Goal: Communication & Community: Answer question/provide support

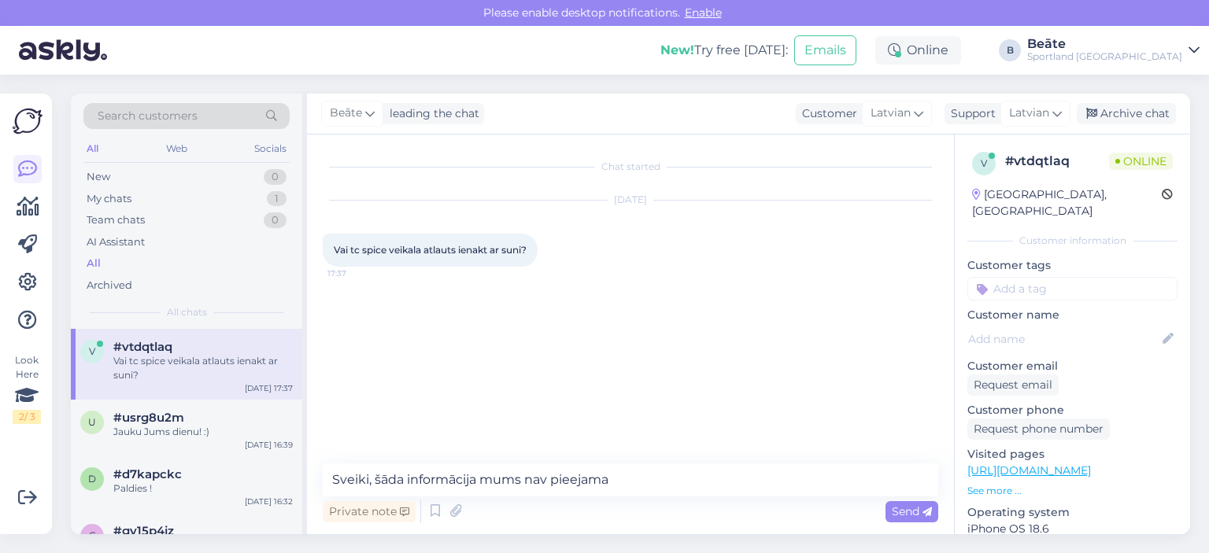
type textarea "Sveiki, šāda informācija mums nav pieejama."
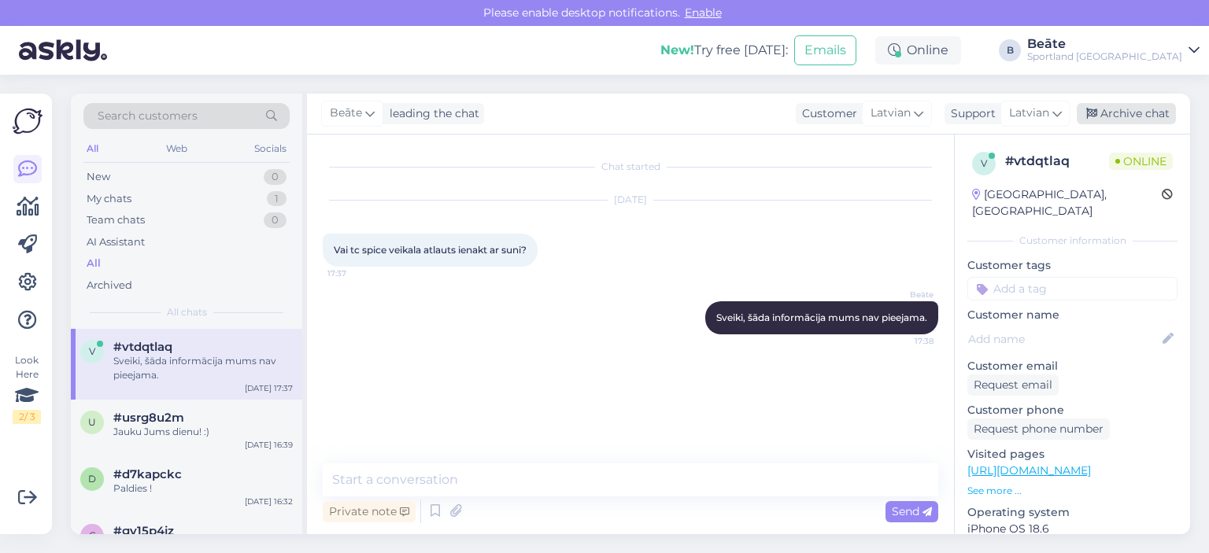
click at [1112, 109] on div "Archive chat" at bounding box center [1126, 113] width 99 height 21
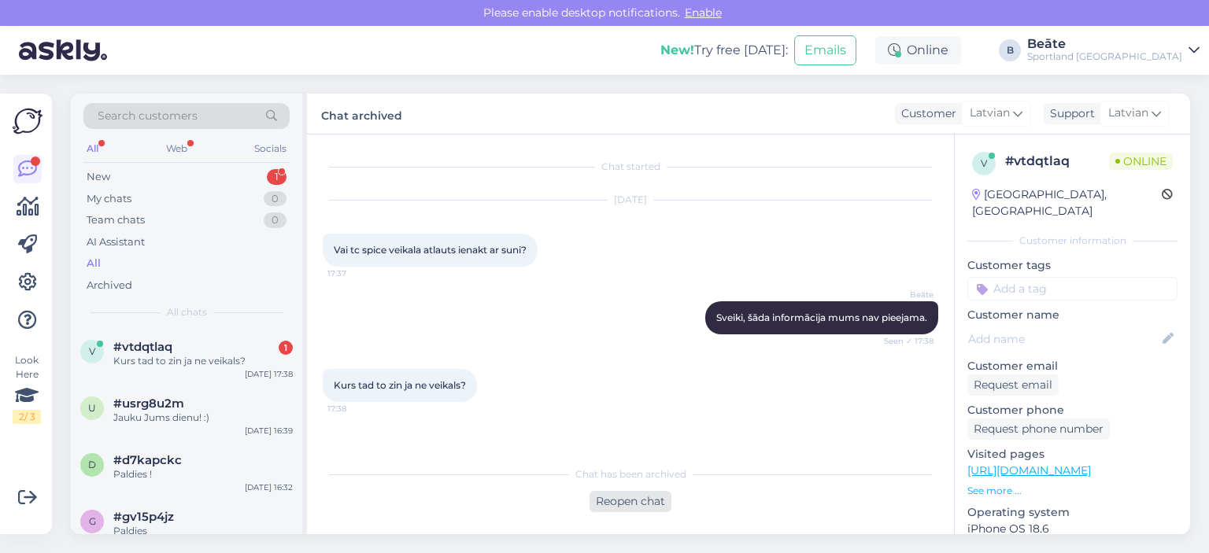
click at [641, 503] on div "Reopen chat" at bounding box center [631, 501] width 82 height 21
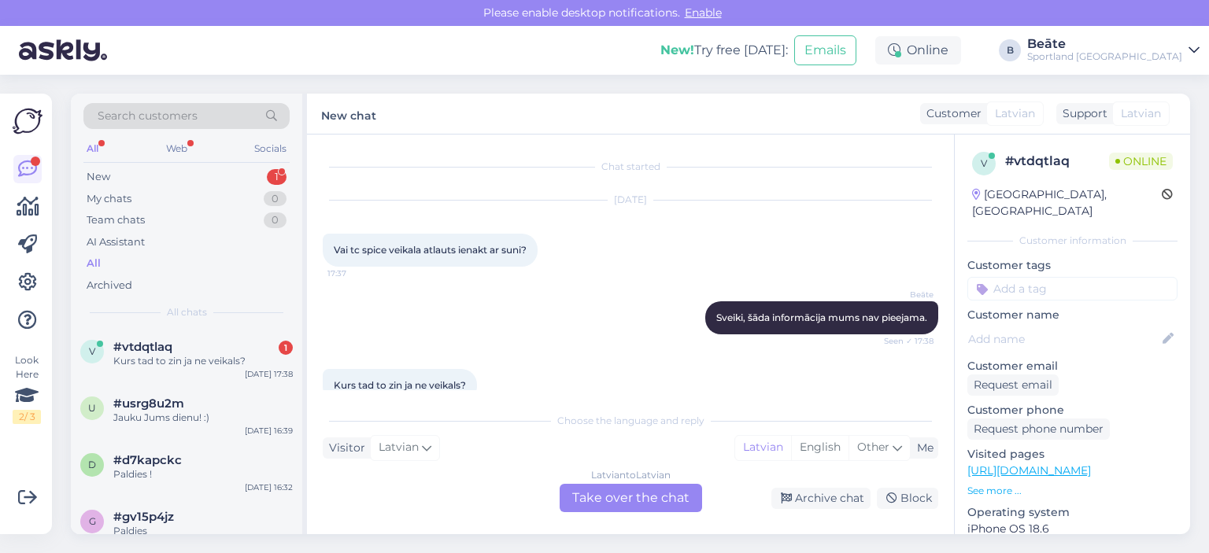
click at [631, 494] on div "Latvian to Latvian Take over the chat" at bounding box center [631, 498] width 142 height 28
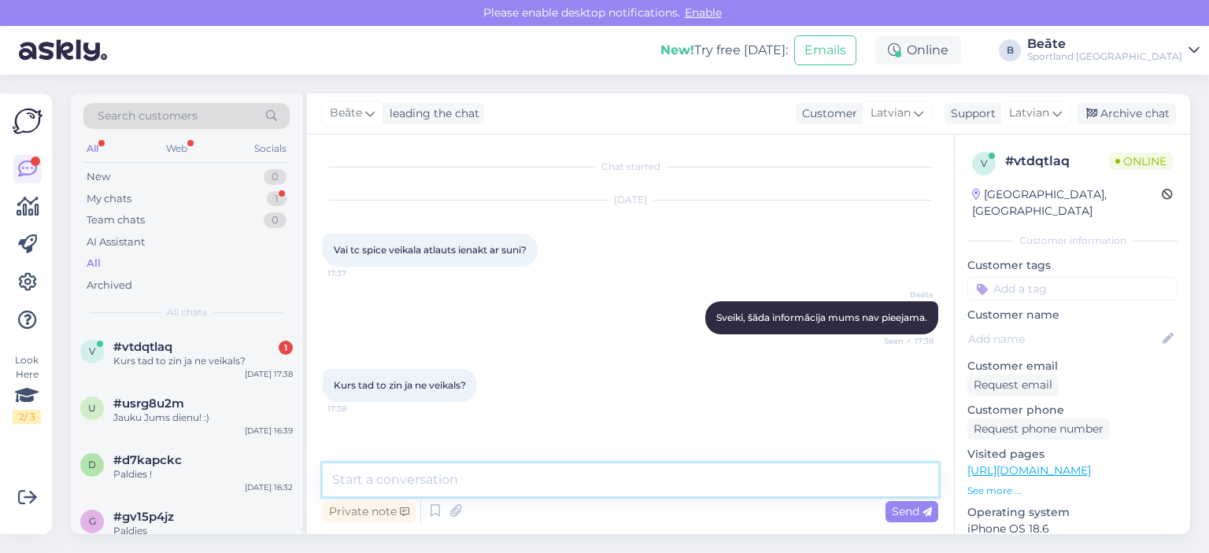
click at [631, 494] on textarea at bounding box center [631, 480] width 616 height 33
type textarea "V"
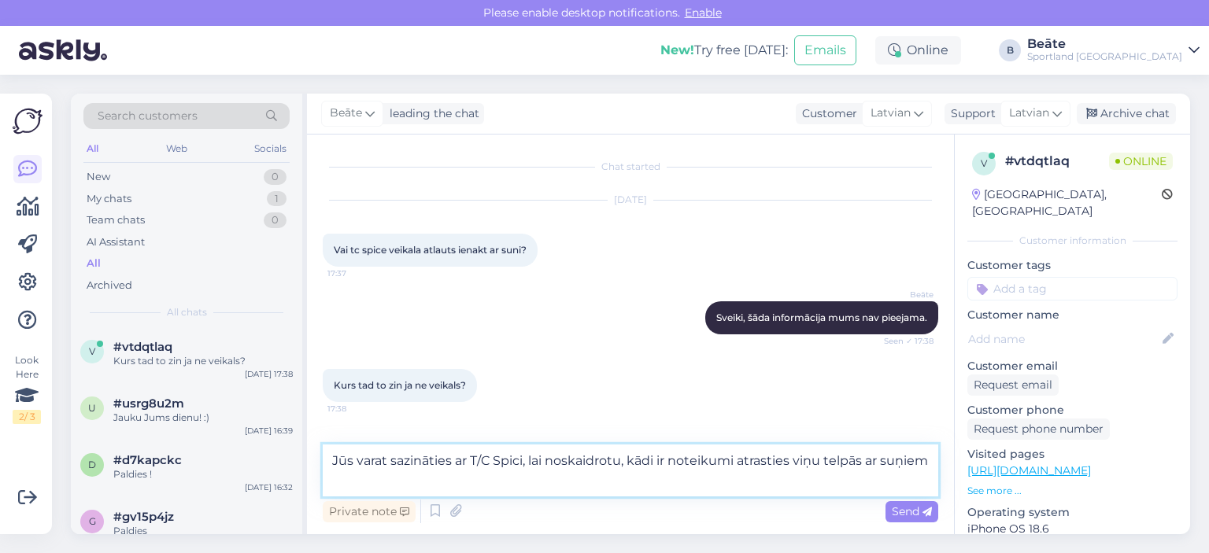
type textarea "Jūs varat sazināties ar T/C Spici, lai noskaidrotu, kādi ir noteikumi atrasties…"
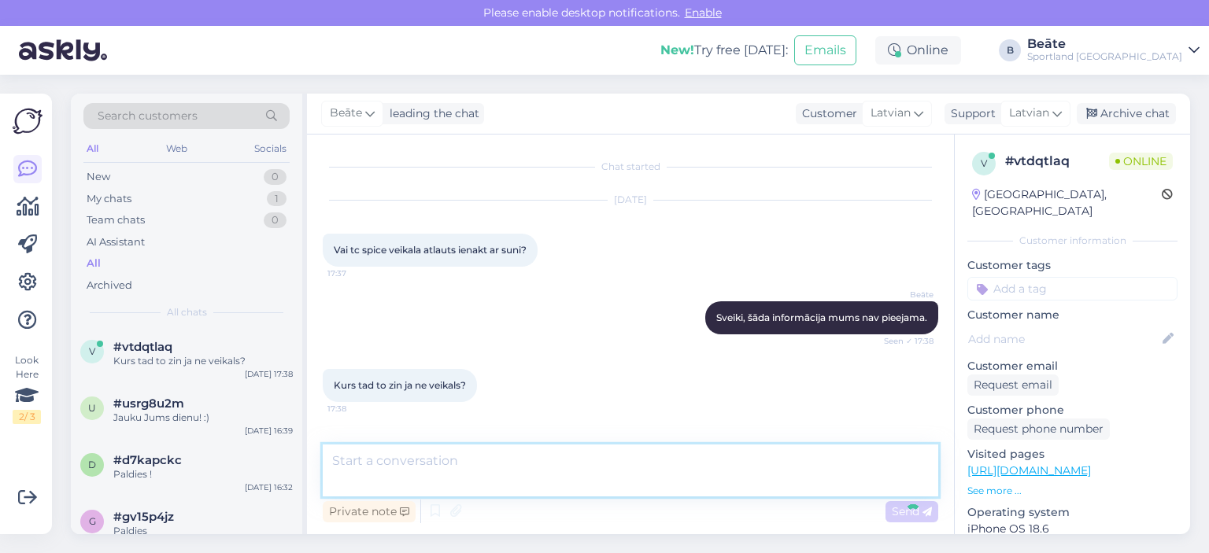
scroll to position [52, 0]
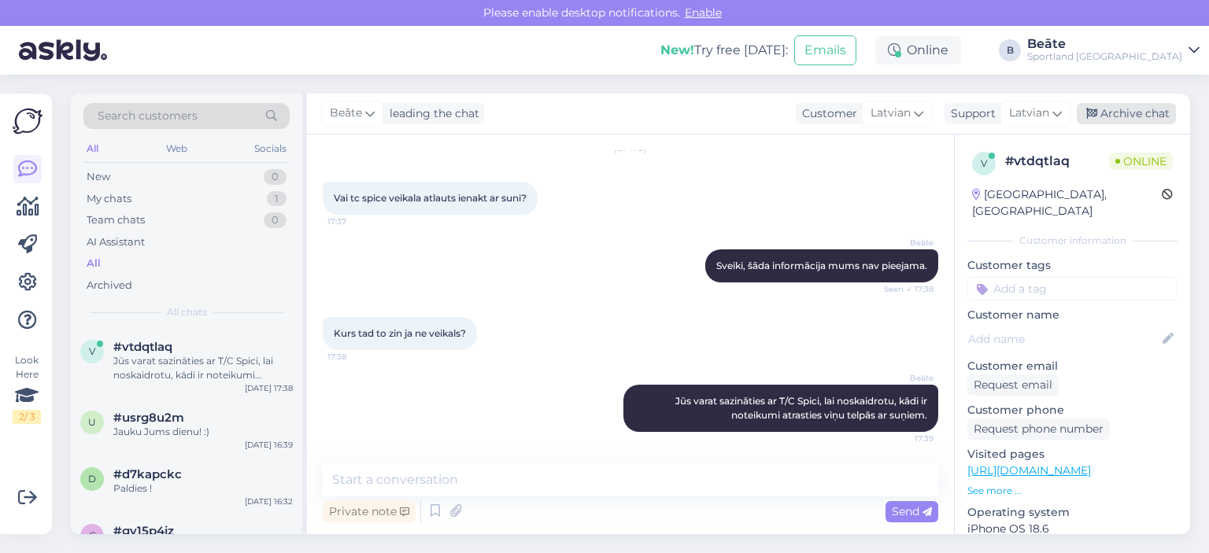
click at [1100, 113] on div "Archive chat" at bounding box center [1126, 113] width 99 height 21
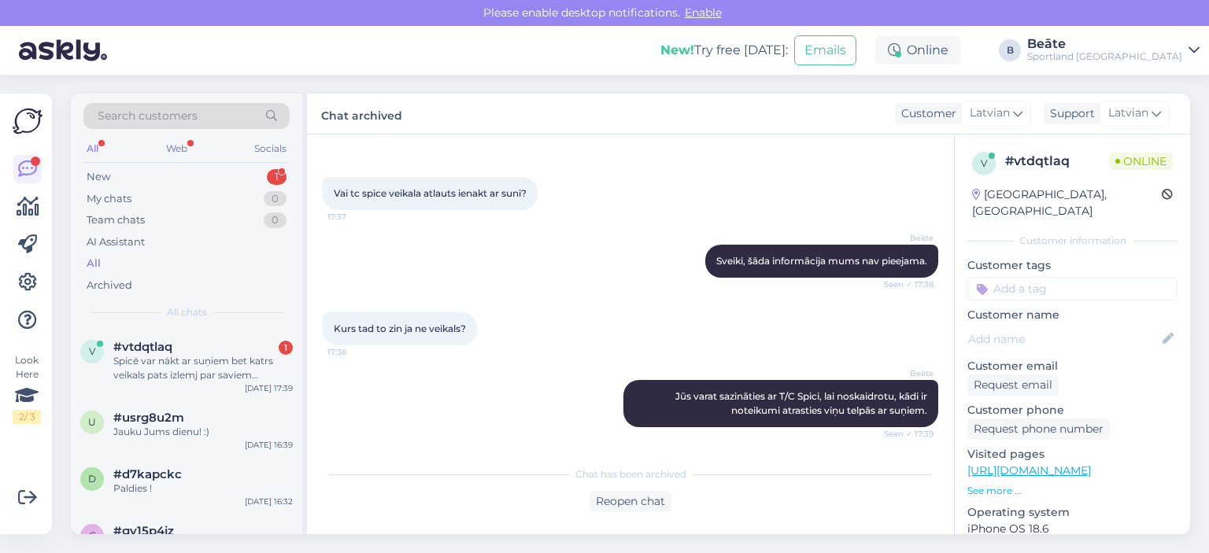
scroll to position [139, 0]
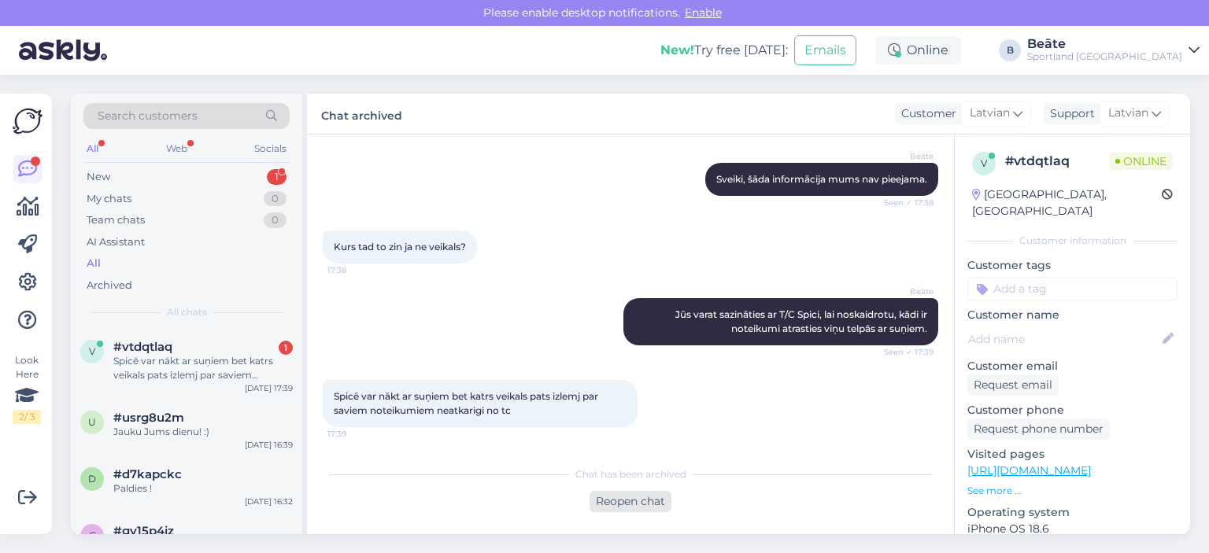
click at [618, 493] on div "Reopen chat" at bounding box center [631, 501] width 82 height 21
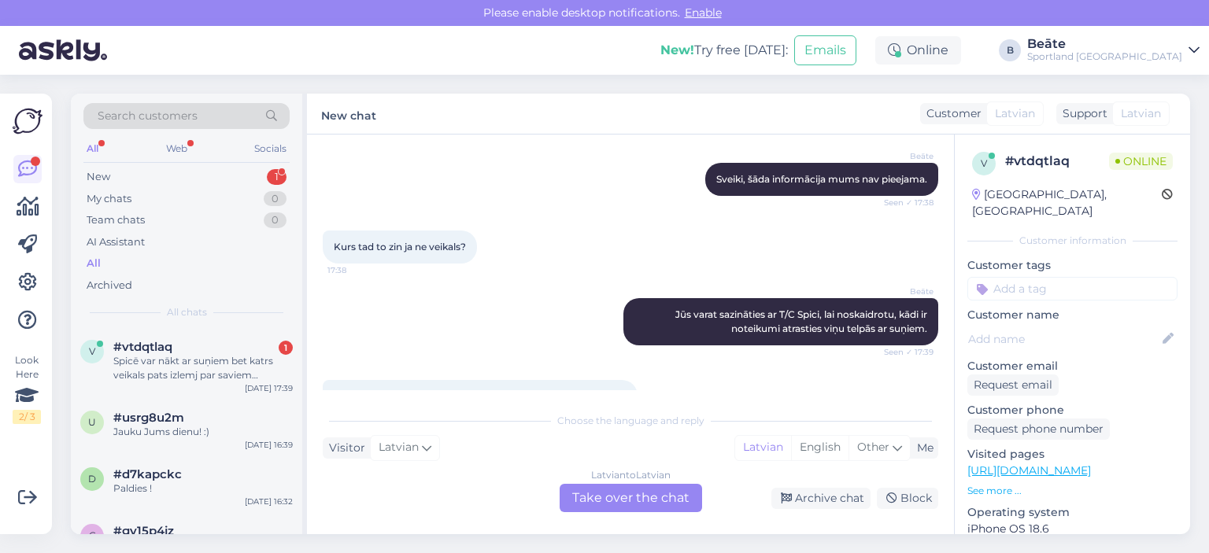
click at [618, 493] on div "Latvian to Latvian Take over the chat" at bounding box center [631, 498] width 142 height 28
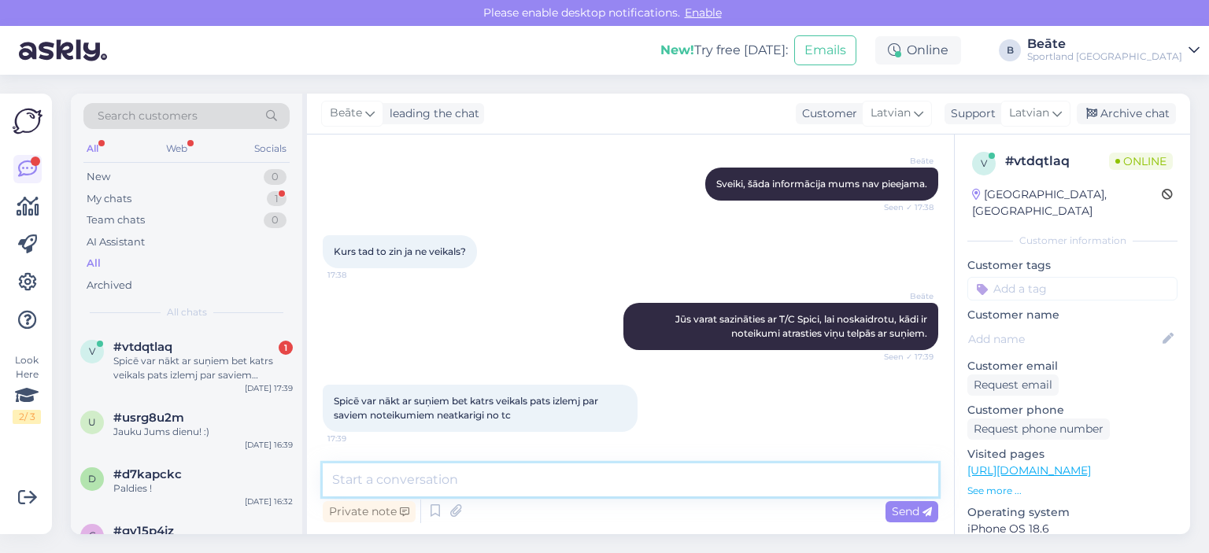
click at [618, 491] on textarea at bounding box center [631, 480] width 616 height 33
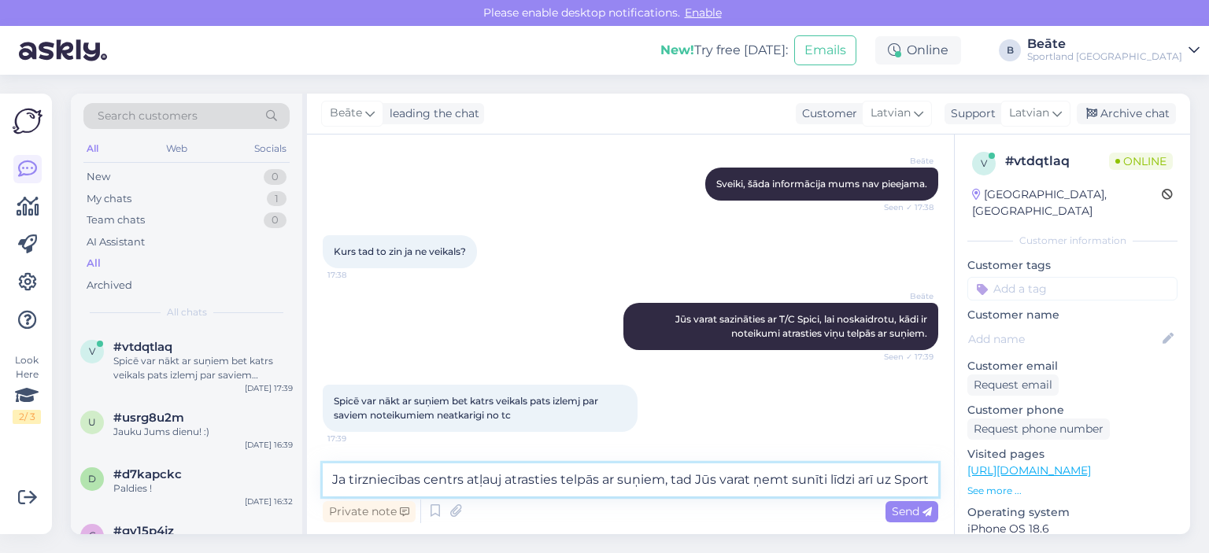
scroll to position [139, 0]
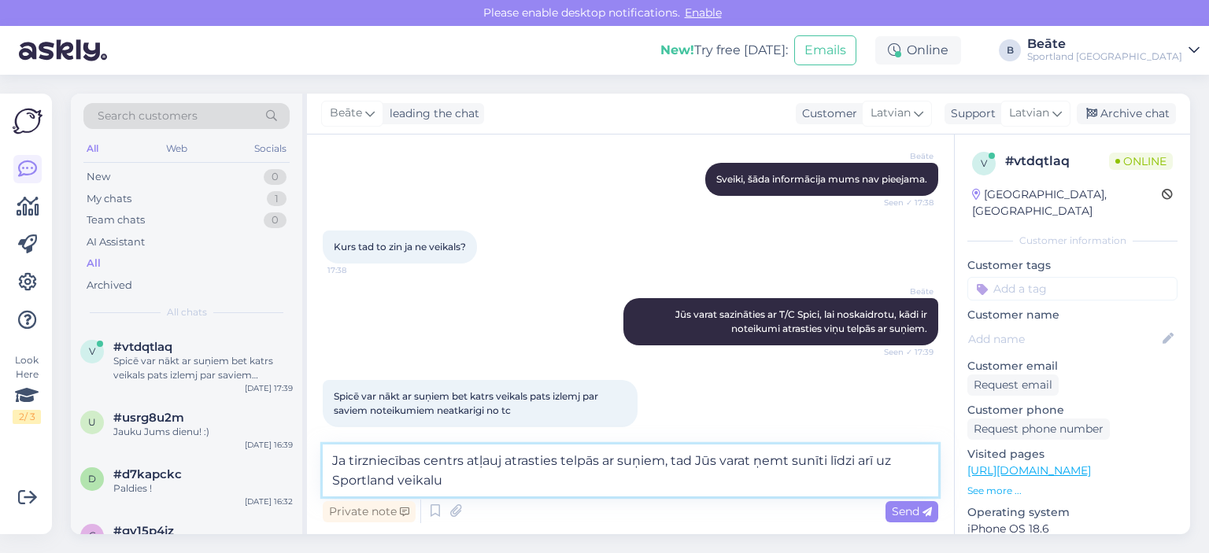
type textarea "Ja tirzniecības centrs atļauj atrasties telpās ar suņiem, tad Jūs varat ņemt su…"
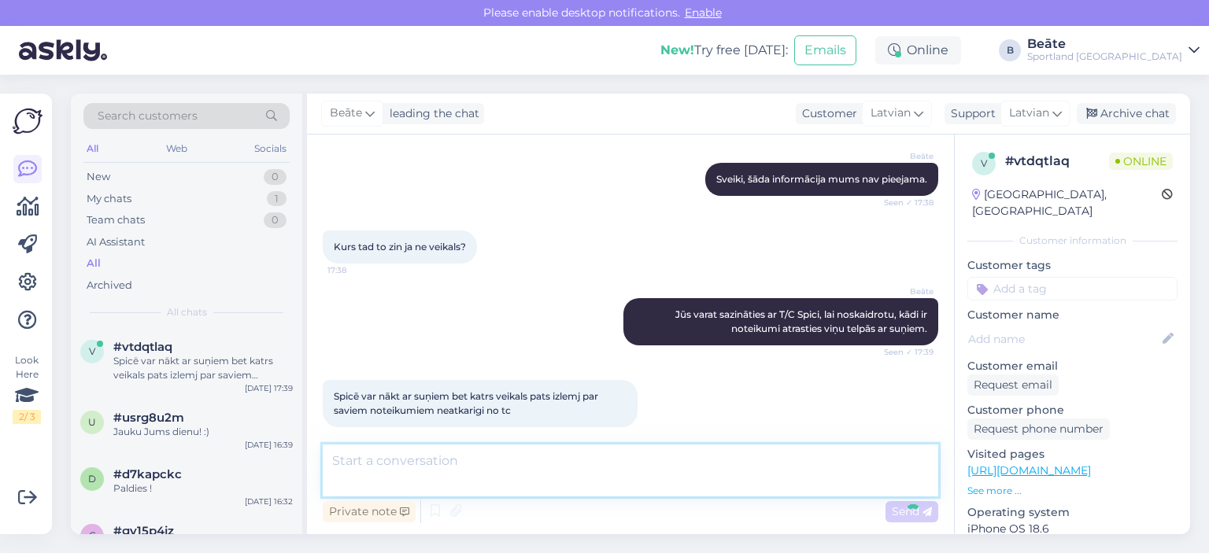
scroll to position [216, 0]
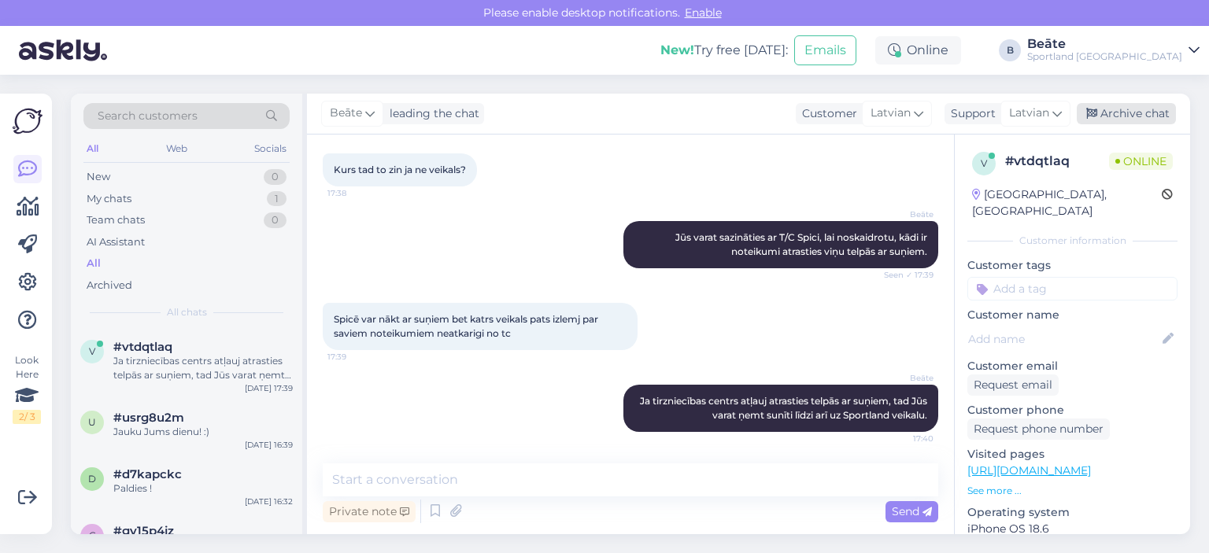
click at [1115, 122] on div "Archive chat" at bounding box center [1126, 113] width 99 height 21
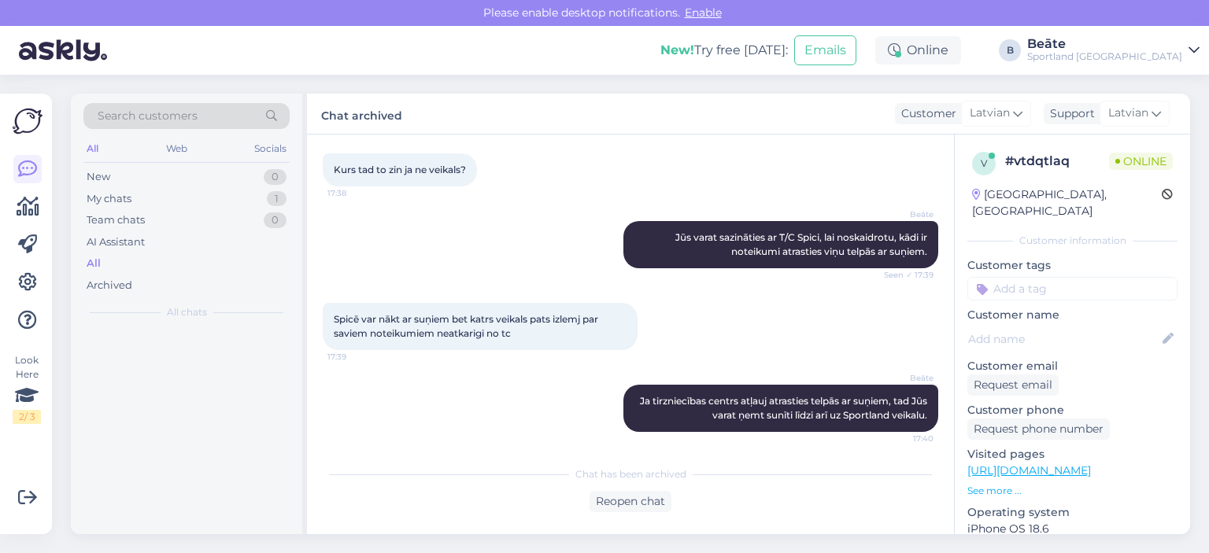
scroll to position [220, 0]
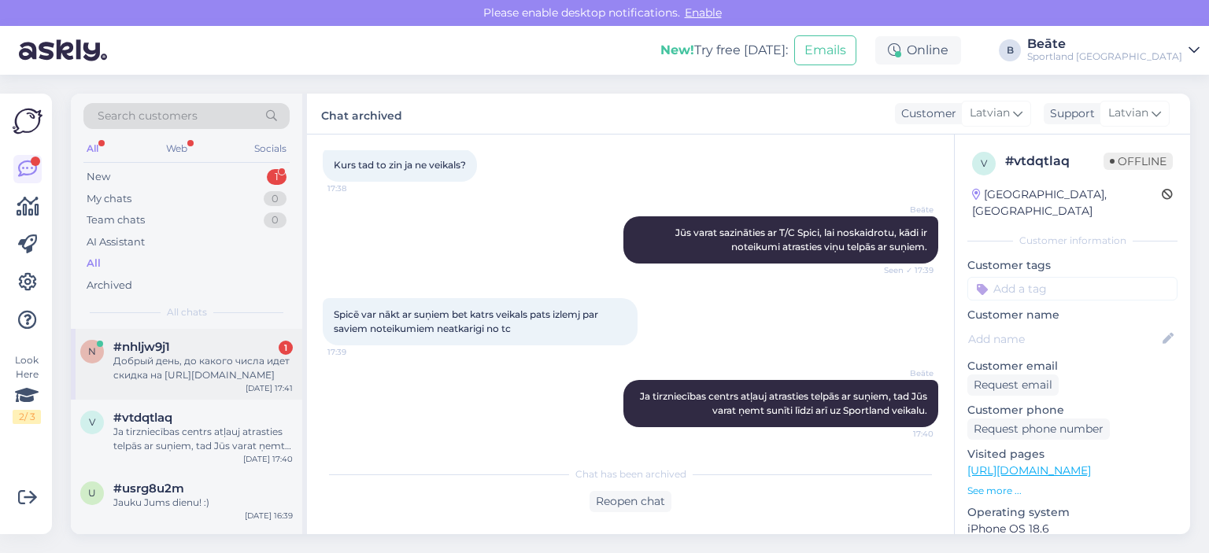
click at [236, 368] on div "Добрый день, до какого числа идет скидка на [URL][DOMAIN_NAME]" at bounding box center [203, 368] width 180 height 28
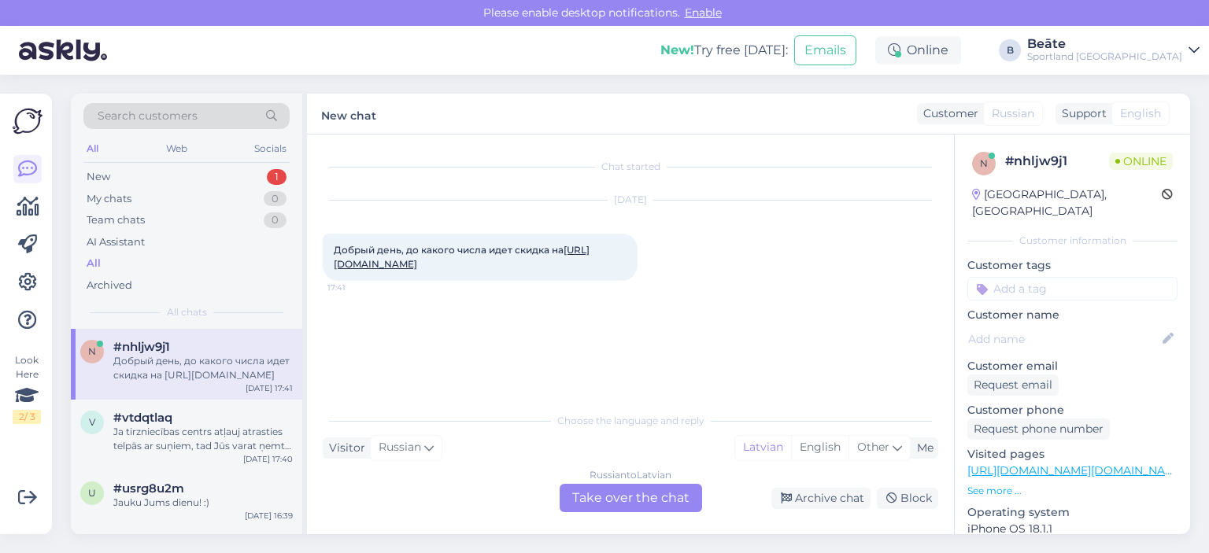
click at [631, 500] on div "Russian to Latvian Take over the chat" at bounding box center [631, 498] width 142 height 28
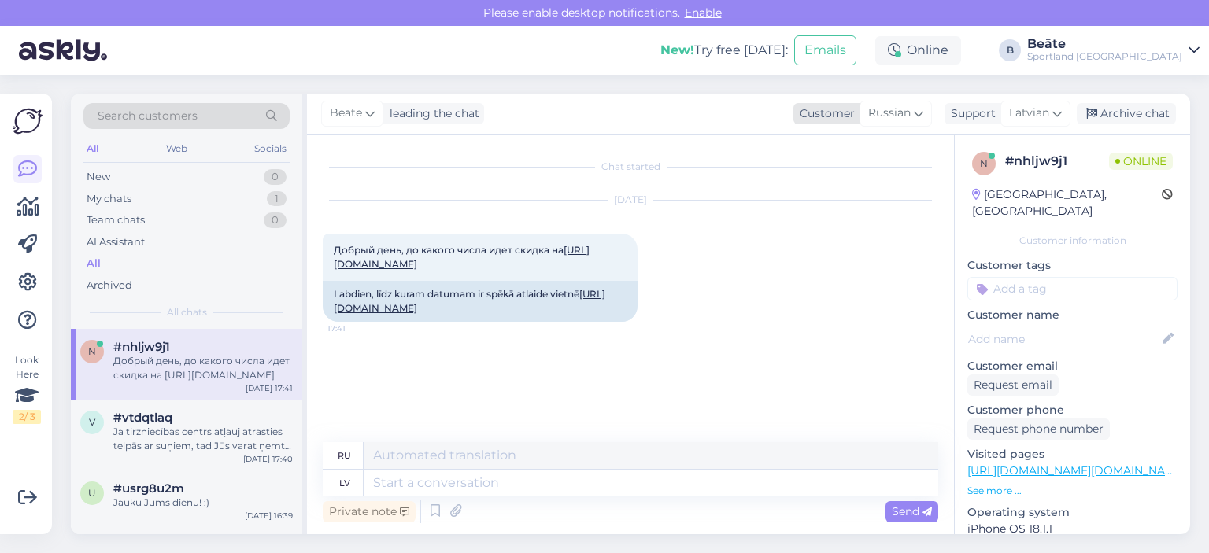
click at [889, 113] on span "Russian" at bounding box center [889, 113] width 43 height 17
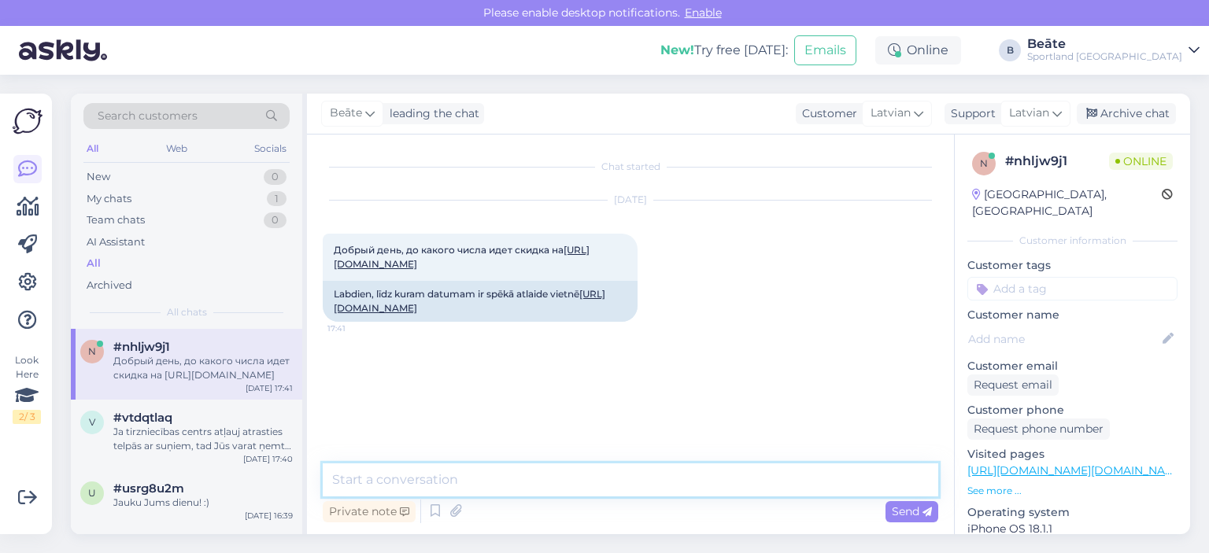
click at [656, 474] on textarea at bounding box center [631, 480] width 616 height 33
type textarea "Sveiki, līdz septembrim vai kamēr prece ir pieejama."
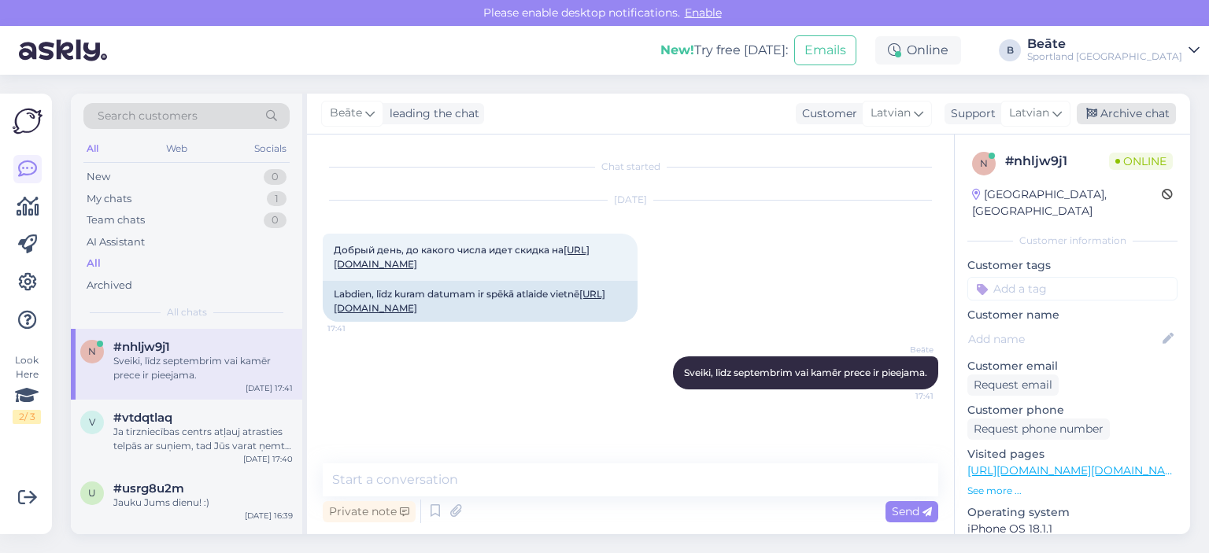
click at [1116, 121] on div "Archive chat" at bounding box center [1126, 113] width 99 height 21
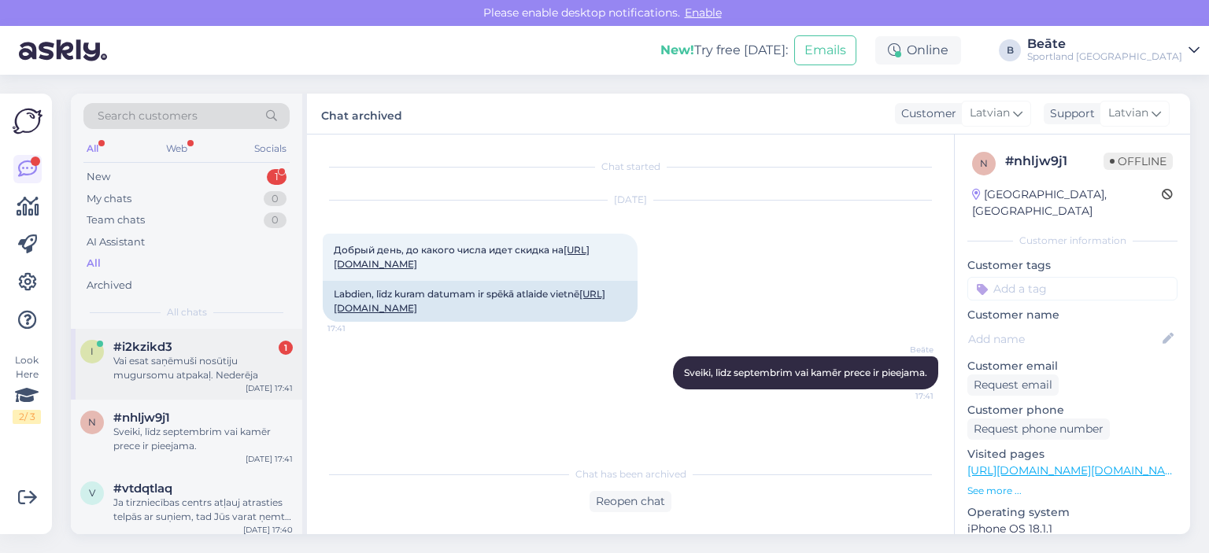
click at [180, 365] on div "Vai esat saņēmuši nosūtiju mugursomu atpakaļ. Nederēja" at bounding box center [203, 368] width 180 height 28
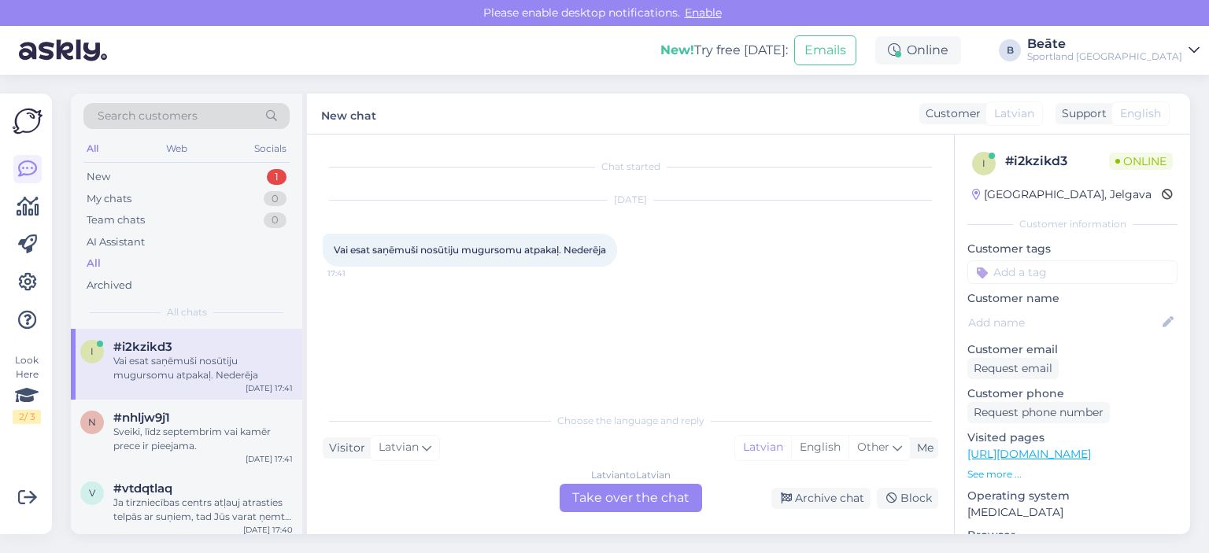
click at [621, 497] on div "Latvian to Latvian Take over the chat" at bounding box center [631, 498] width 142 height 28
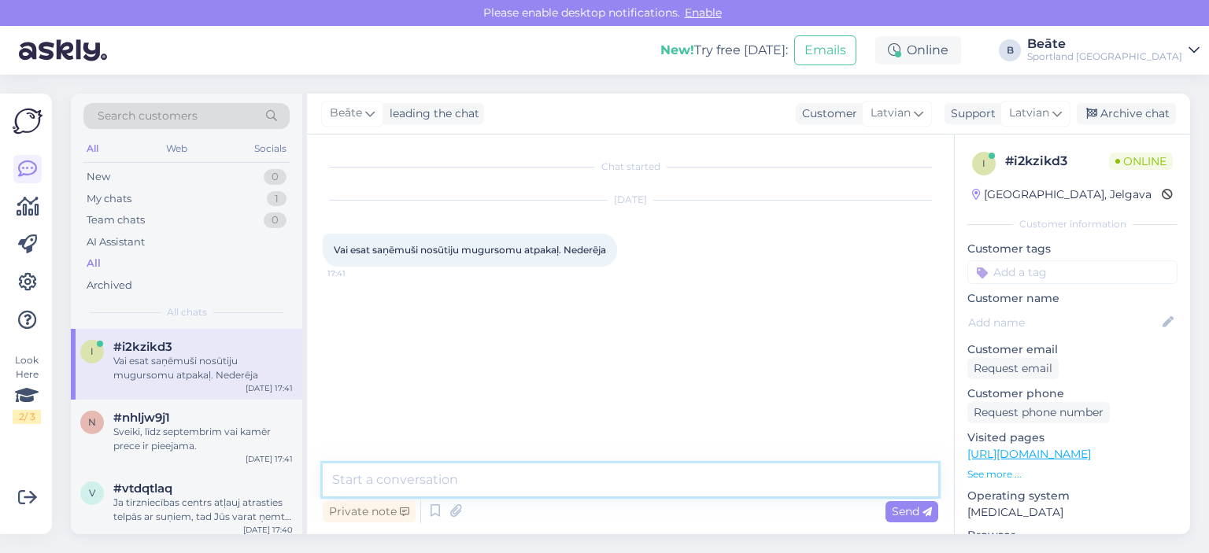
click at [578, 482] on textarea at bounding box center [631, 480] width 616 height 33
type textarea "Sveiki, kāds ir pasūtījuma numurs?"
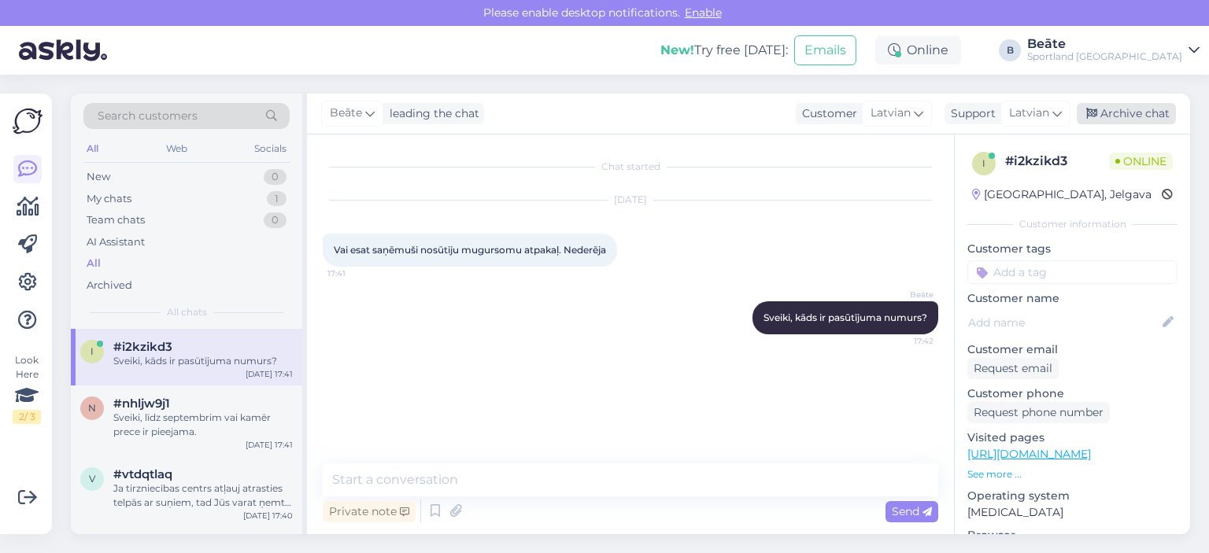
click at [1094, 119] on icon at bounding box center [1091, 114] width 11 height 11
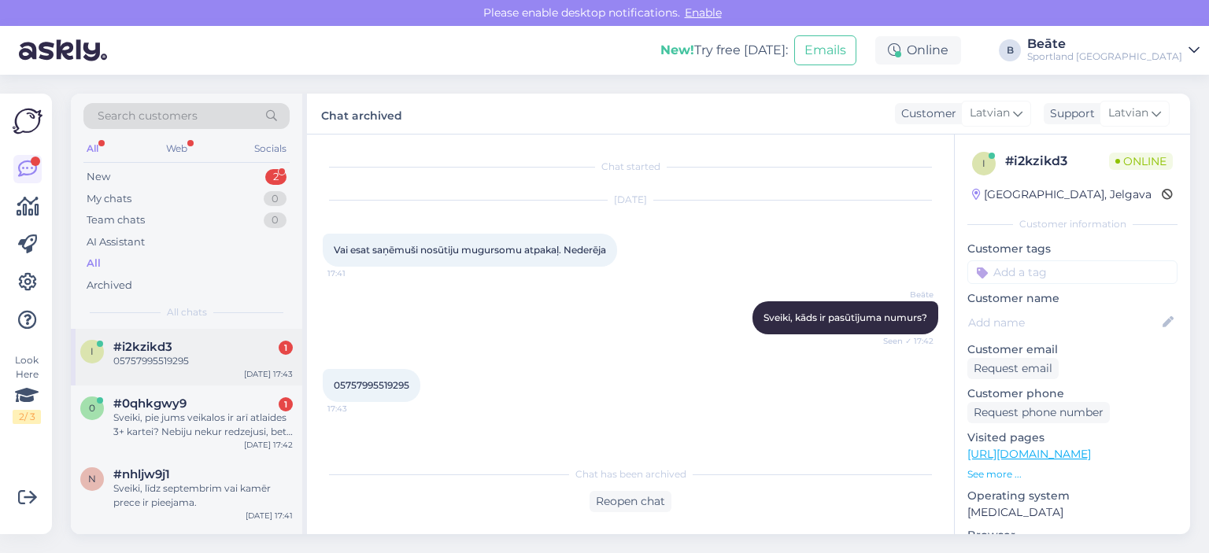
click at [198, 374] on div "i #i2kzikd3 1 05757995519295 [DATE] 17:43" at bounding box center [186, 357] width 231 height 57
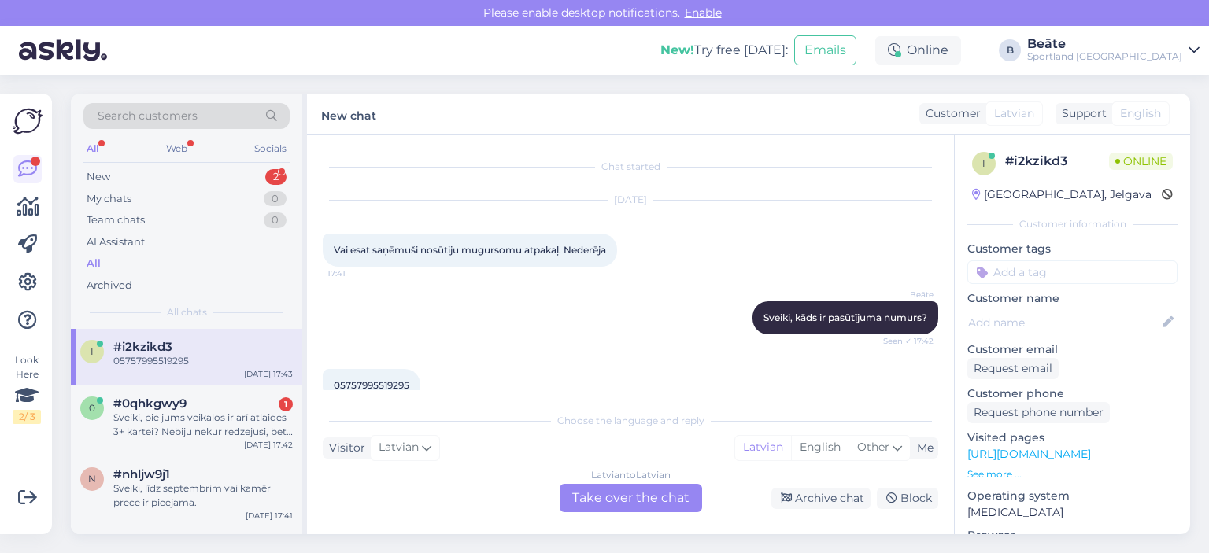
scroll to position [28, 0]
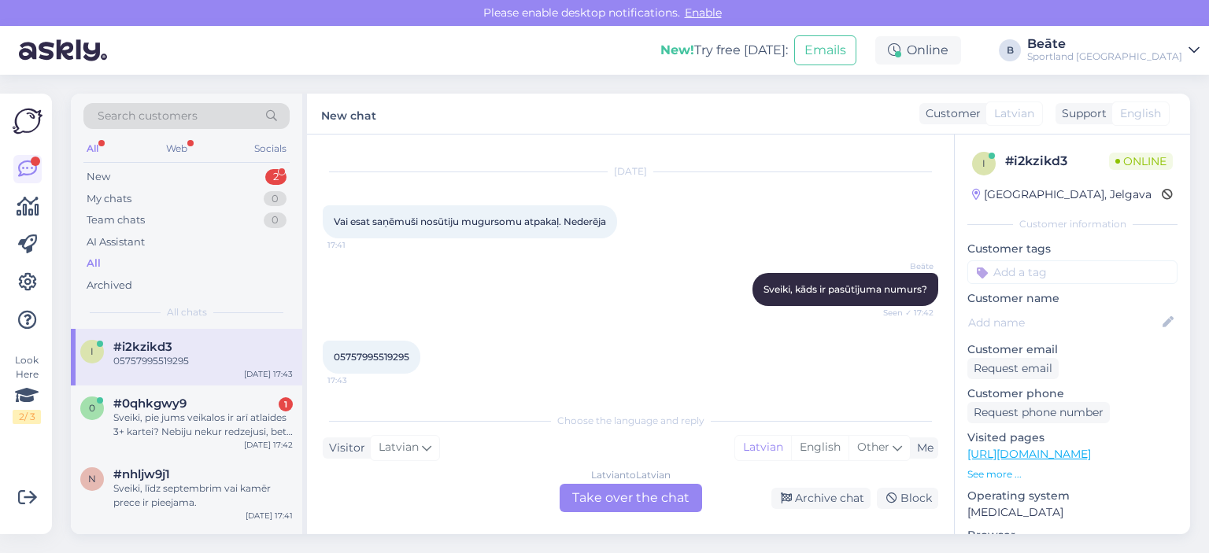
click at [629, 484] on div "Latvian to Latvian Take over the chat" at bounding box center [631, 498] width 142 height 28
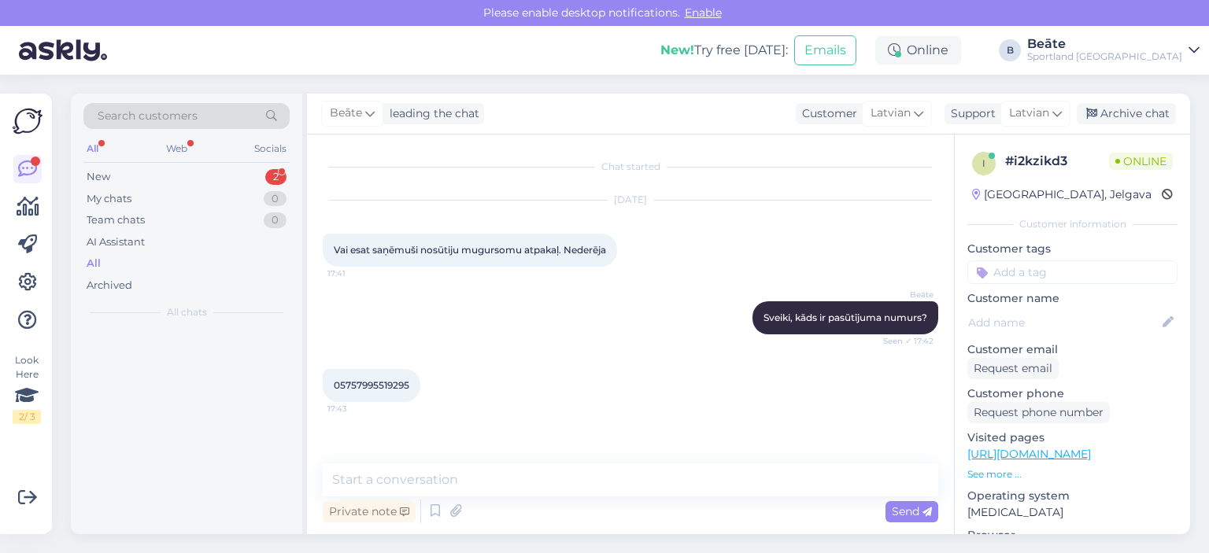
scroll to position [0, 0]
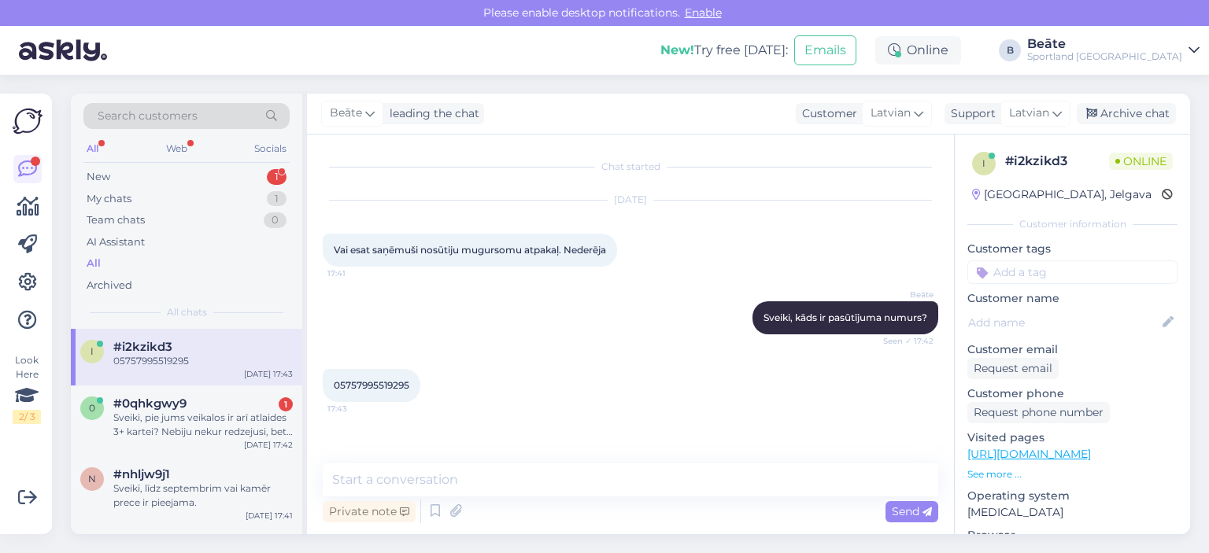
click at [376, 380] on span "05757995519295" at bounding box center [372, 385] width 76 height 12
copy div "05757995519295 17:43"
click at [472, 475] on textarea at bounding box center [631, 480] width 616 height 33
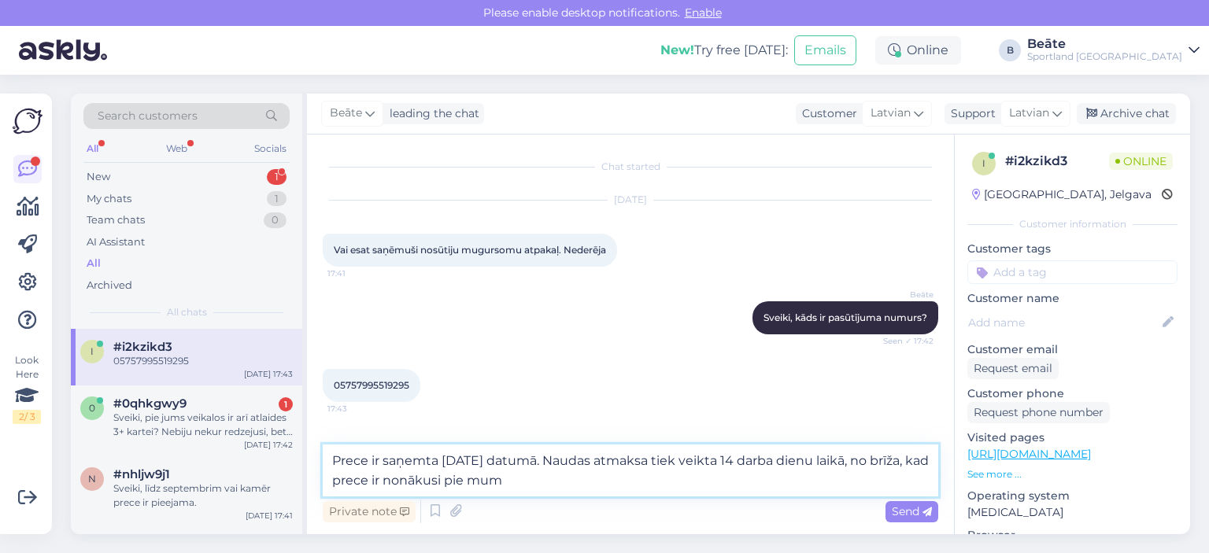
type textarea "Prece ir saņemta [DATE] datumā. Naudas atmaksa tiek veikta 14 darba dienu laikā…"
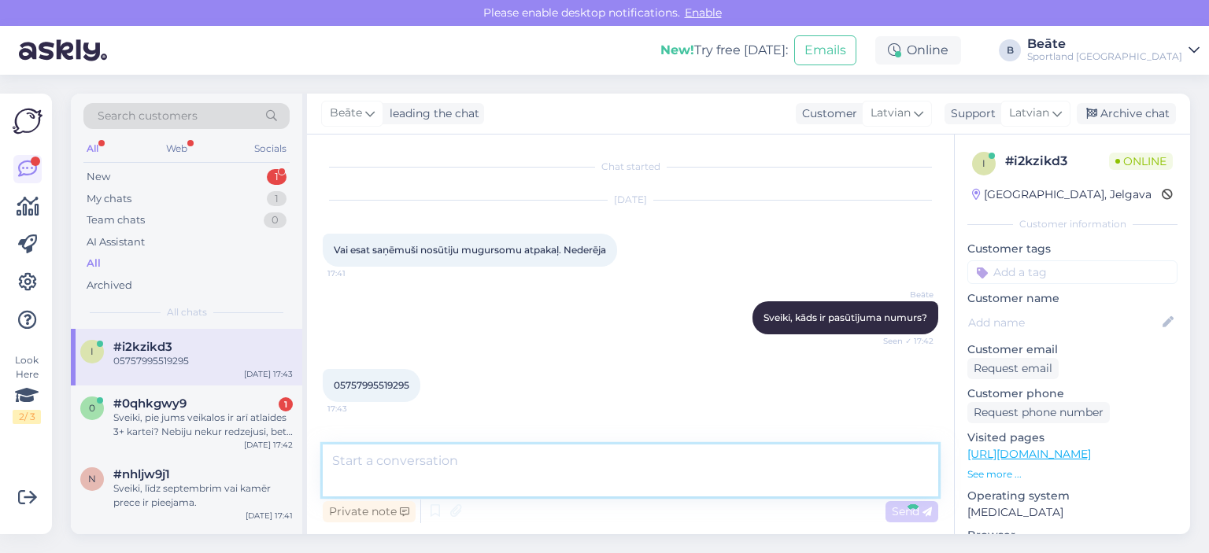
scroll to position [66, 0]
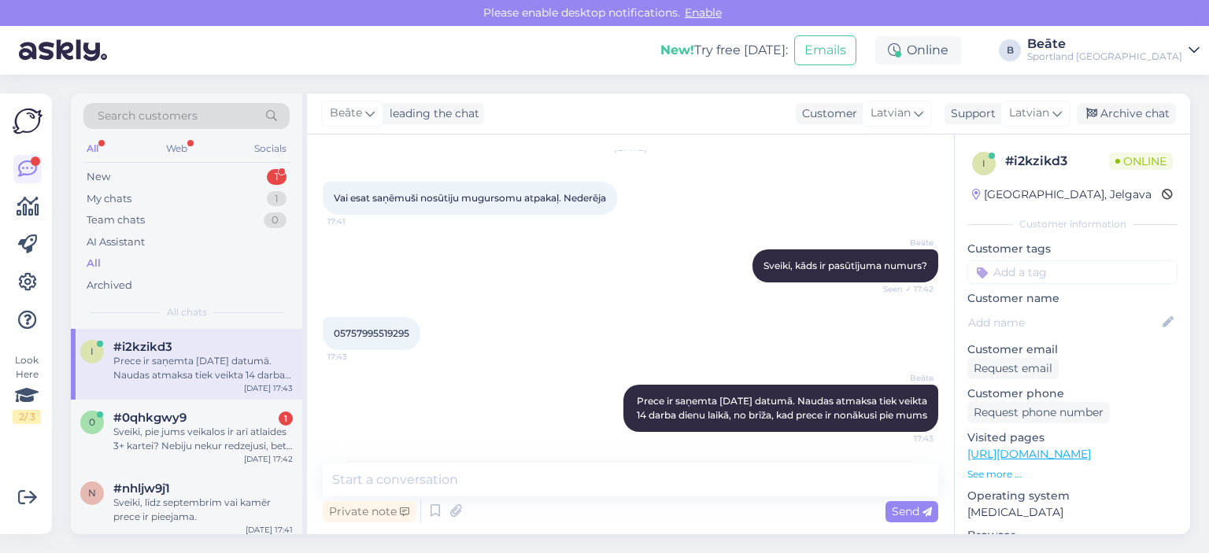
click at [1108, 101] on div "[PERSON_NAME] leading the chat Customer Latvian Arabic Belarusian Bulgarian Chi…" at bounding box center [748, 114] width 883 height 41
click at [1116, 128] on div "[PERSON_NAME] leading the chat Customer Latvian Arabic Belarusian Bulgarian Chi…" at bounding box center [748, 114] width 883 height 41
click at [1120, 120] on div "Archive chat" at bounding box center [1126, 113] width 99 height 21
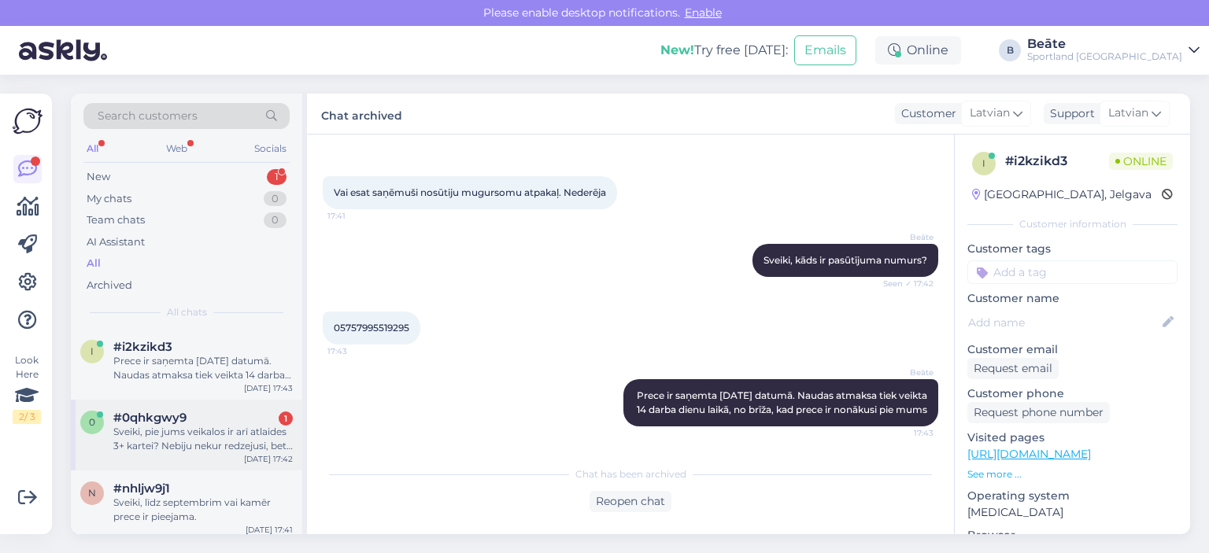
click at [180, 427] on div "Sveiki, pie jums veikalos ir arī atlaides 3+ kartei? Nebiju nekur redzejusi, be…" at bounding box center [203, 439] width 180 height 28
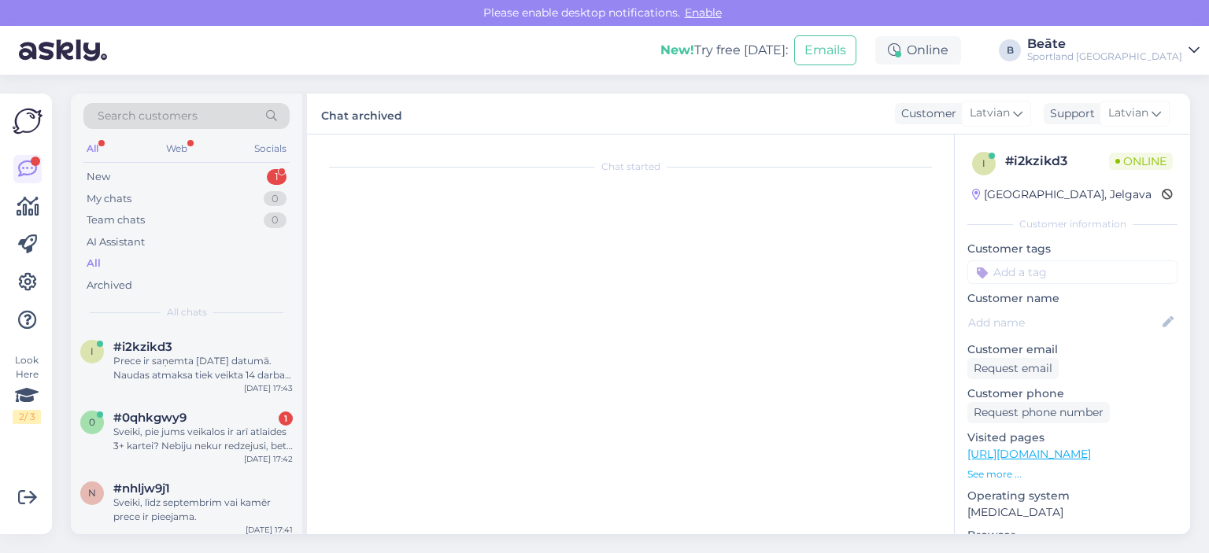
scroll to position [0, 0]
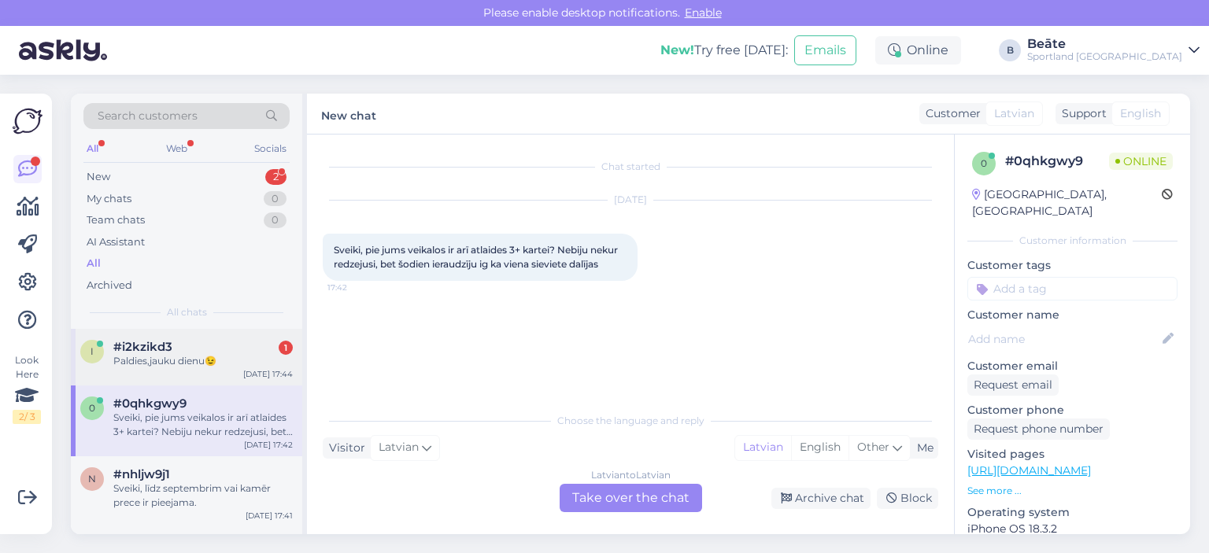
click at [239, 365] on div "Paldies,jauku dienu😉" at bounding box center [203, 361] width 180 height 14
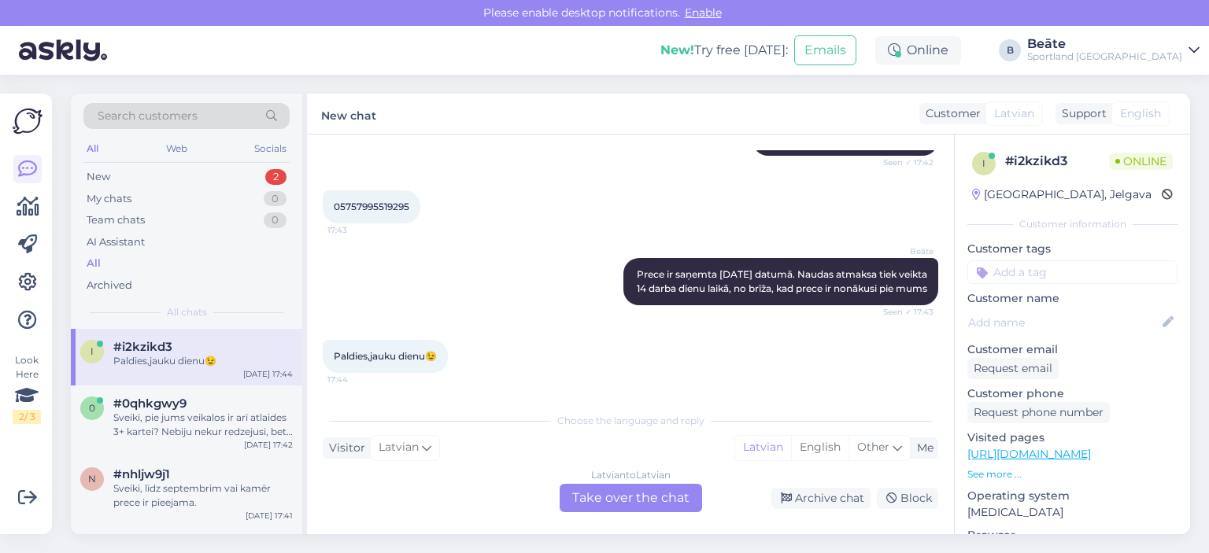
click at [587, 495] on div "Latvian to Latvian Take over the chat" at bounding box center [631, 498] width 142 height 28
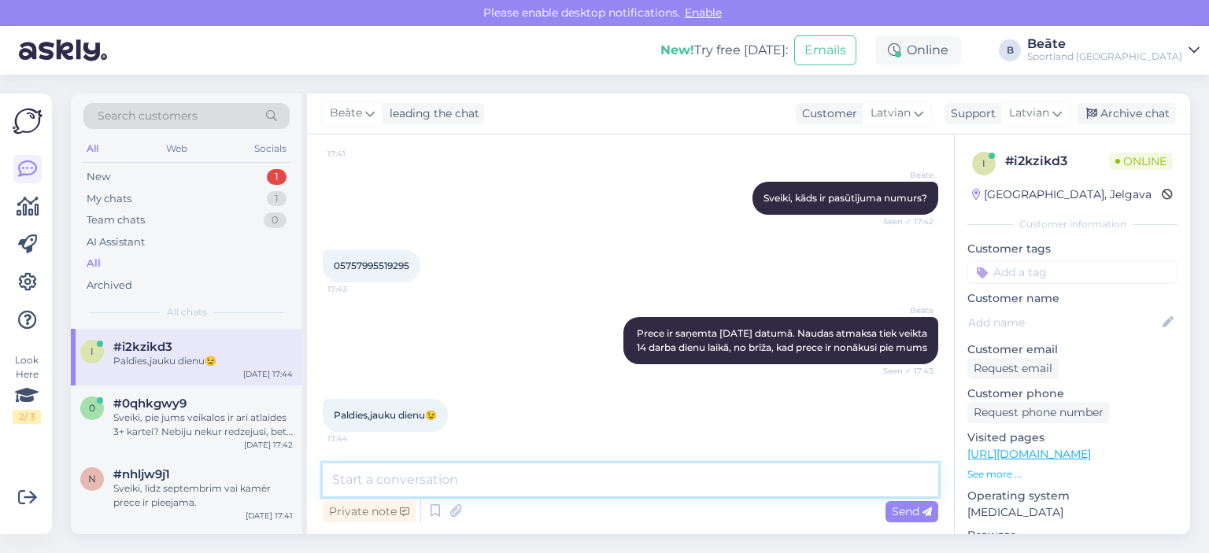
click at [588, 490] on textarea at bounding box center [631, 480] width 616 height 33
type textarea "Jums arī jauku dienu! :)"
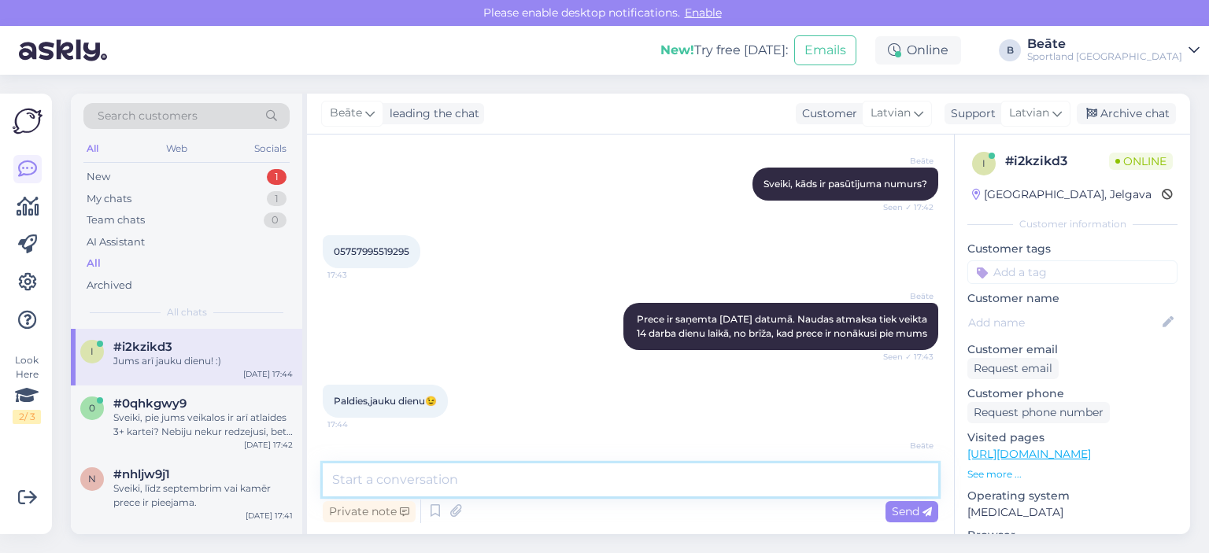
scroll to position [202, 0]
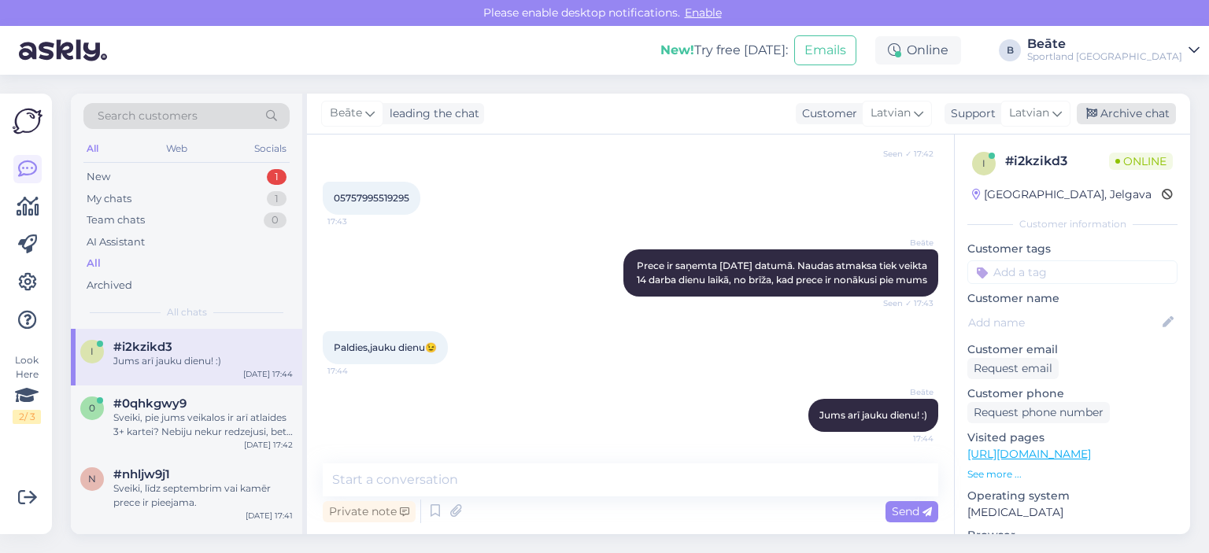
click at [1098, 106] on div "Archive chat" at bounding box center [1126, 113] width 99 height 21
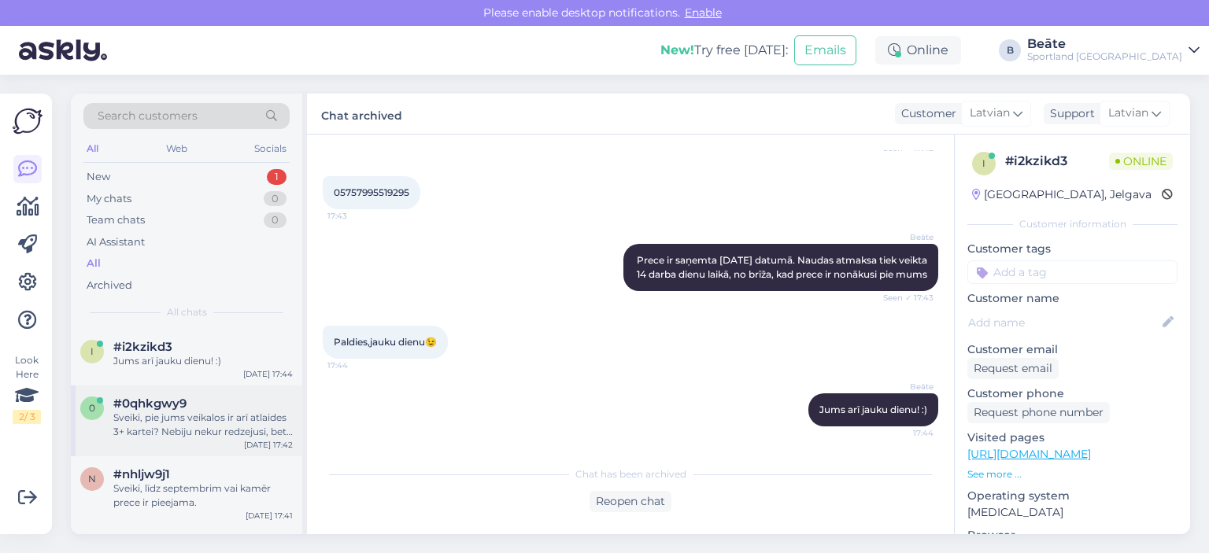
click at [193, 425] on div "Sveiki, pie jums veikalos ir arī atlaides 3+ kartei? Nebiju nekur redzejusi, be…" at bounding box center [203, 425] width 180 height 28
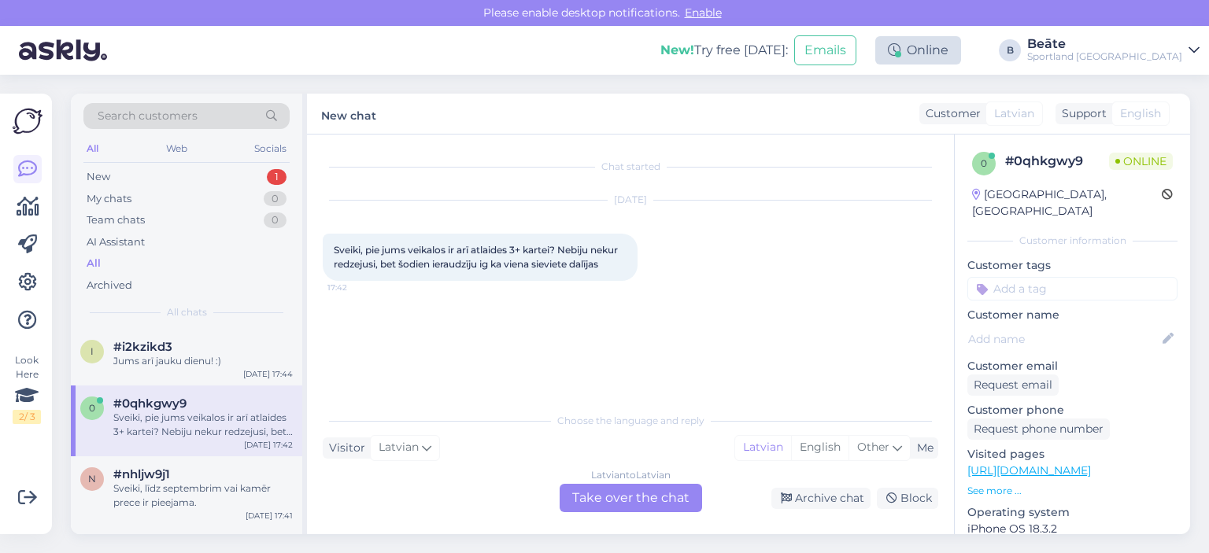
click at [961, 51] on div "Online" at bounding box center [918, 50] width 86 height 28
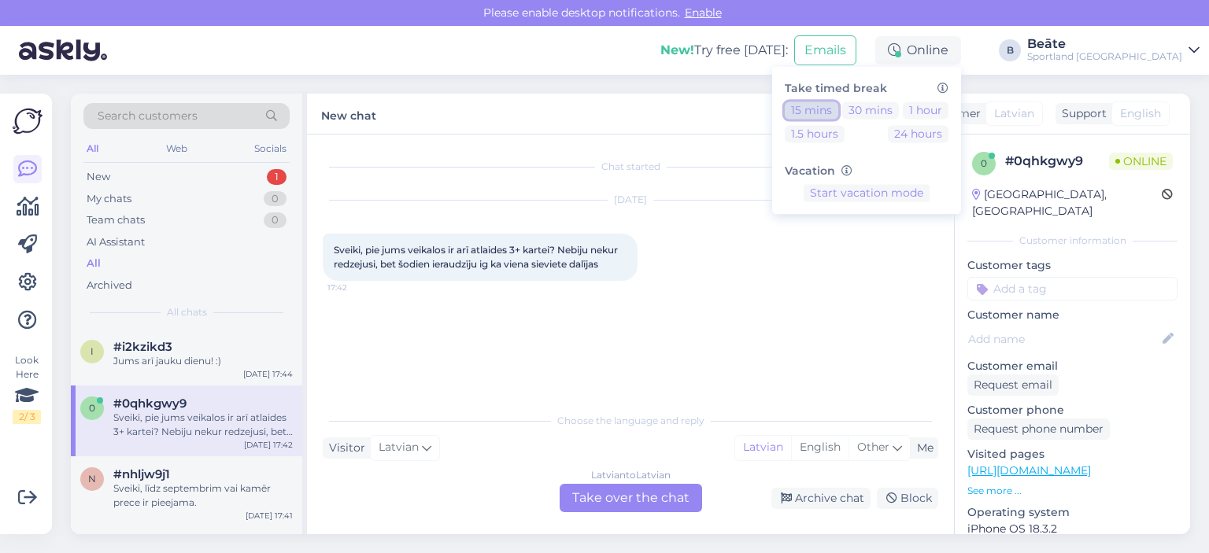
click at [838, 119] on button "15 mins" at bounding box center [812, 110] width 54 height 17
click at [161, 189] on div "My chats 0" at bounding box center [186, 199] width 206 height 22
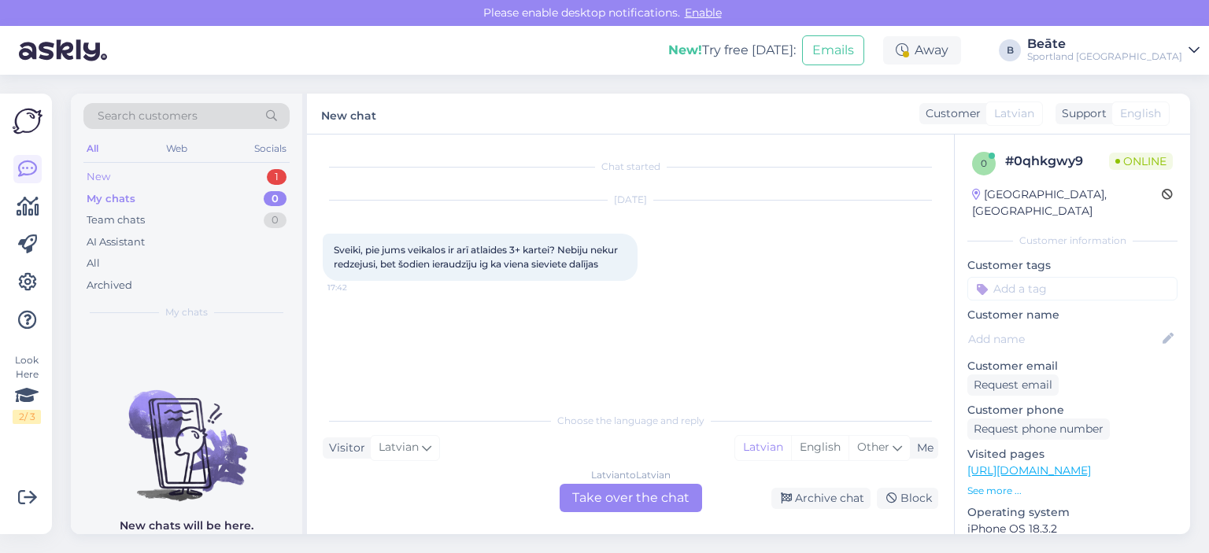
click at [159, 185] on div "New 1" at bounding box center [186, 177] width 206 height 22
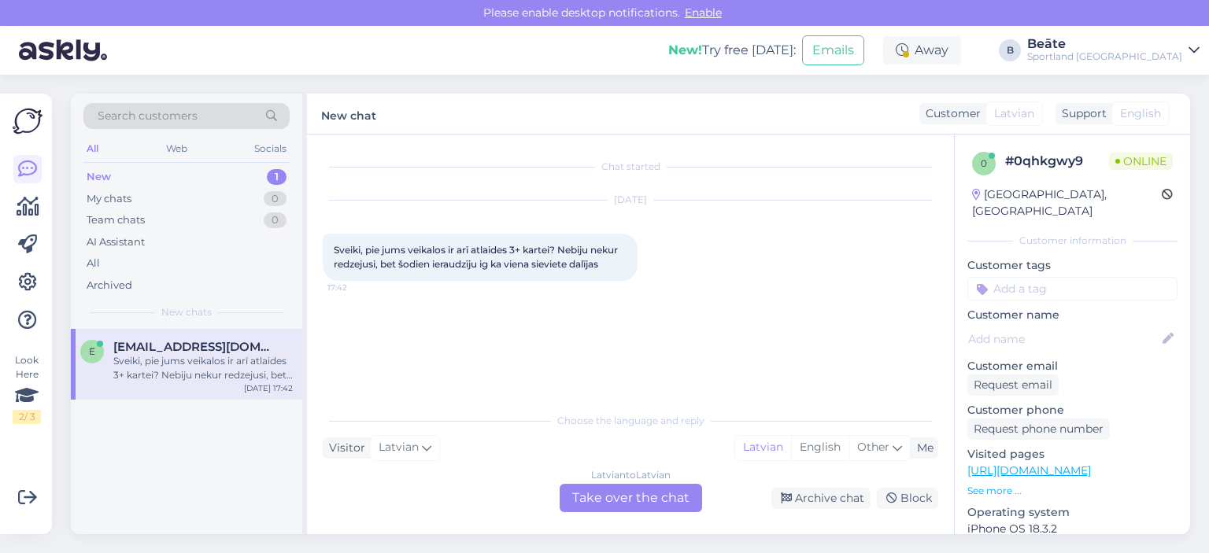
click at [606, 506] on div "Latvian to Latvian Take over the chat" at bounding box center [631, 498] width 142 height 28
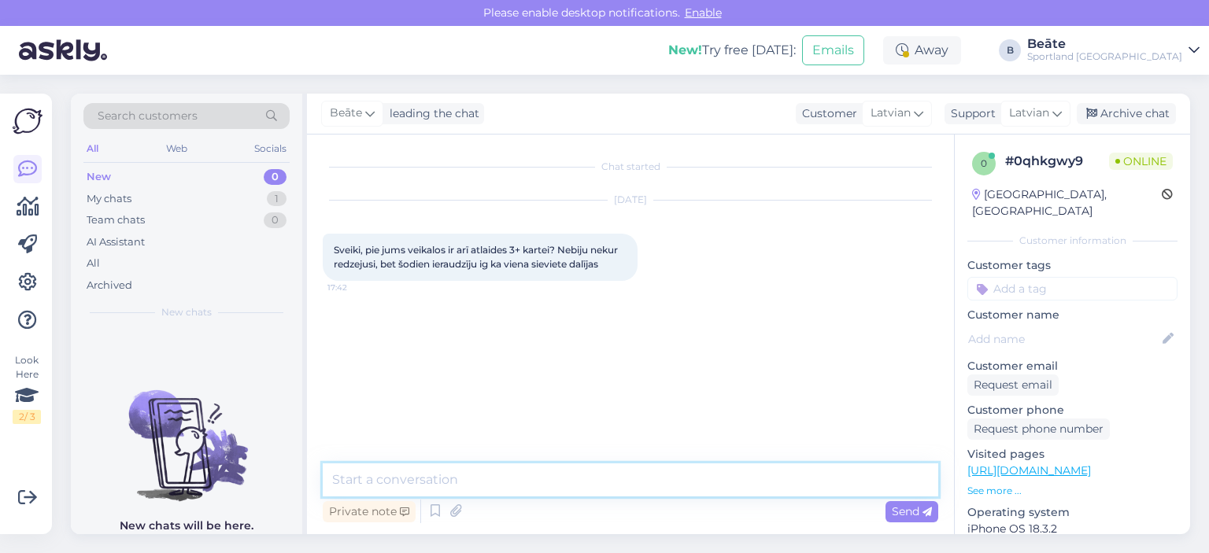
click at [573, 487] on textarea at bounding box center [631, 480] width 616 height 33
paste textarea "Paldies par Jūsu jautājumu. Oficiāli Sportland e-veikalā un veikalos atlaides a…"
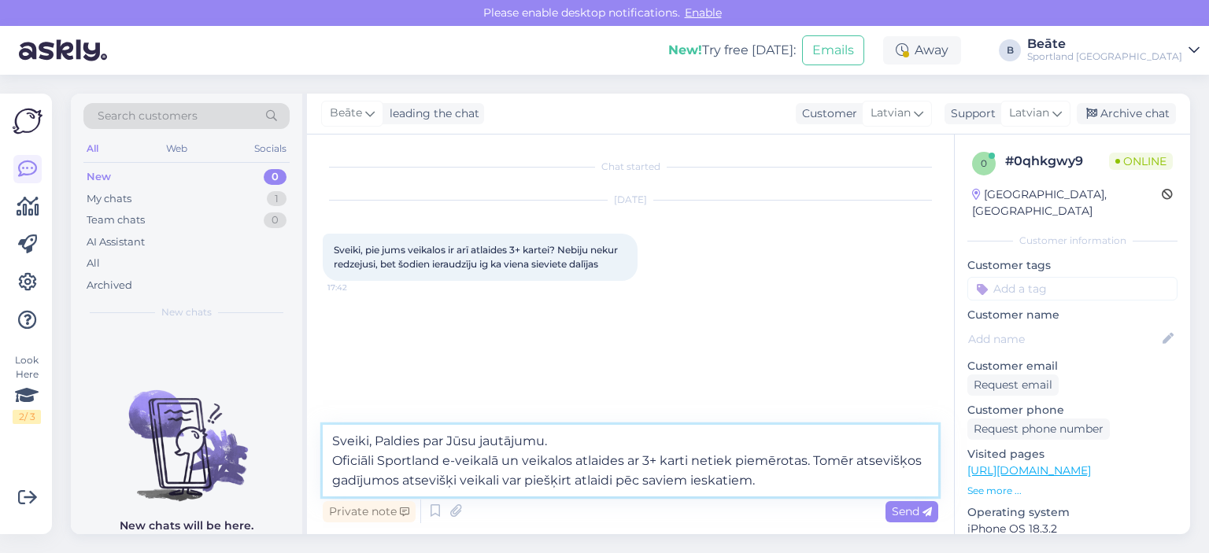
click at [380, 442] on textarea "Sveiki, Paldies par Jūsu jautājumu. Oficiāli Sportland e-veikalā un veikalos at…" at bounding box center [631, 461] width 616 height 72
drag, startPoint x: 568, startPoint y: 441, endPoint x: 372, endPoint y: 442, distance: 196.0
click at [372, 442] on textarea "Sveiki, Paldies par Jūsu jautājumu. Oficiāli Sportland e-veikalā un veikalos at…" at bounding box center [631, 461] width 616 height 72
click at [332, 457] on textarea "Sveiki, Oficiāli Sportland e-veikalā un veikalos atlaides ar 3+ karti netiek pi…" at bounding box center [631, 461] width 616 height 72
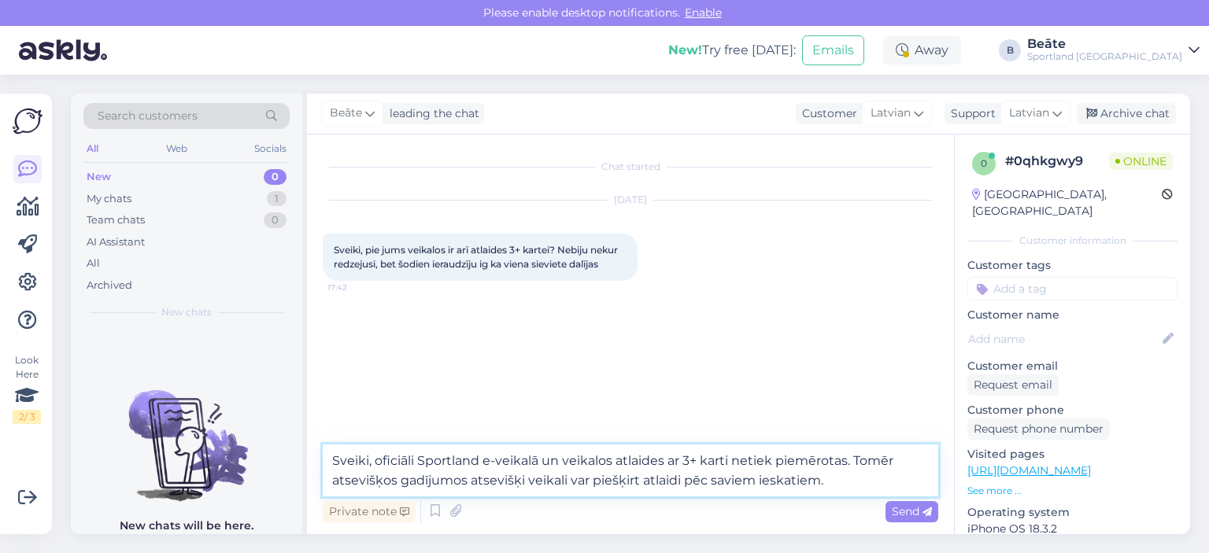
drag, startPoint x: 569, startPoint y: 462, endPoint x: 483, endPoint y: 462, distance: 86.6
click at [483, 462] on textarea "Sveiki, oficiāli Sportland e-veikalā un veikalos atlaides ar 3+ karti netiek pi…" at bounding box center [631, 471] width 616 height 52
drag, startPoint x: 757, startPoint y: 481, endPoint x: 613, endPoint y: 487, distance: 144.2
click at [613, 487] on textarea "Sveiki, oficiāli Sportland veikalos atlaides ar 3+ karti netiek piemērotas. Tom…" at bounding box center [631, 471] width 616 height 52
type textarea "Sveiki, oficiāli Sportland veikalos atlaides ar 3+ karti netiek piemērotas. Tom…"
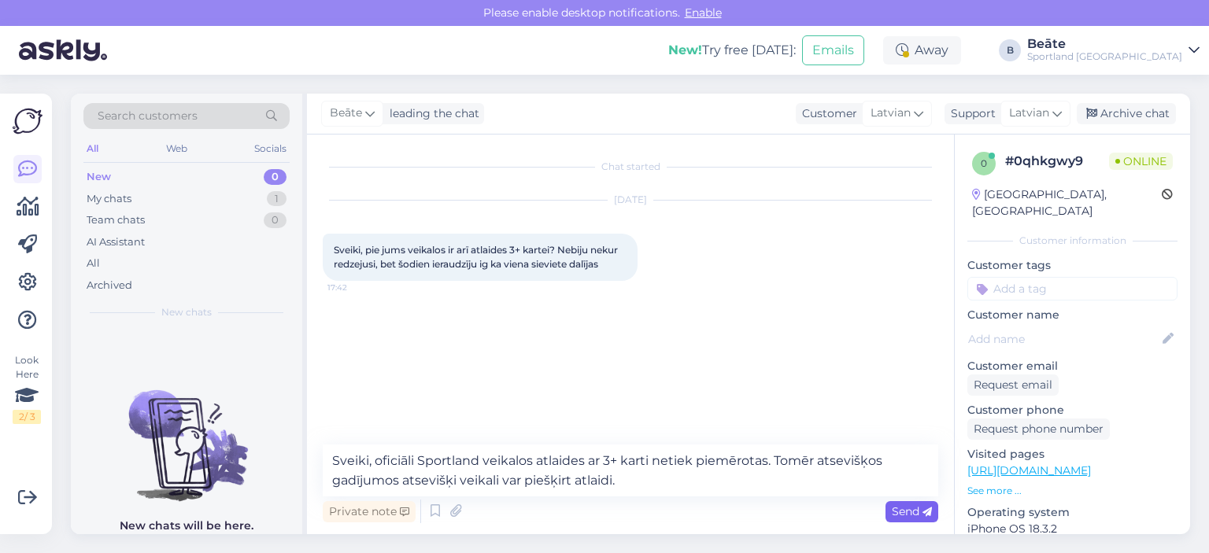
click at [907, 516] on span "Send" at bounding box center [912, 512] width 40 height 14
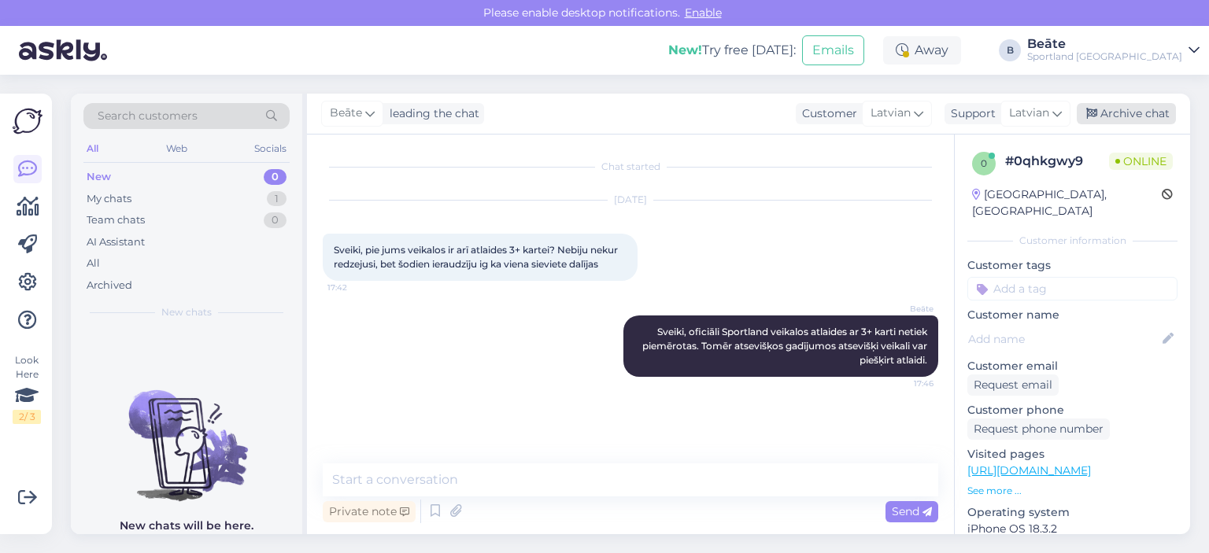
click at [1148, 122] on div "Archive chat" at bounding box center [1126, 113] width 99 height 21
